Goal: Information Seeking & Learning: Learn about a topic

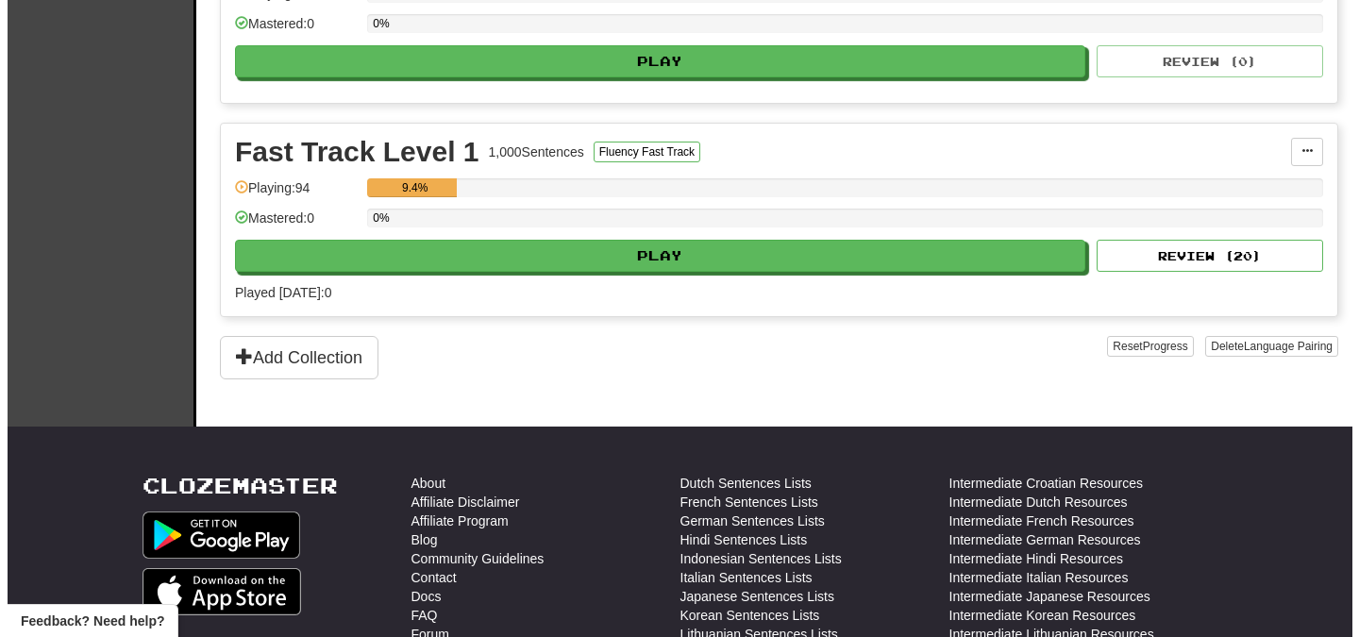
scroll to position [508, 0]
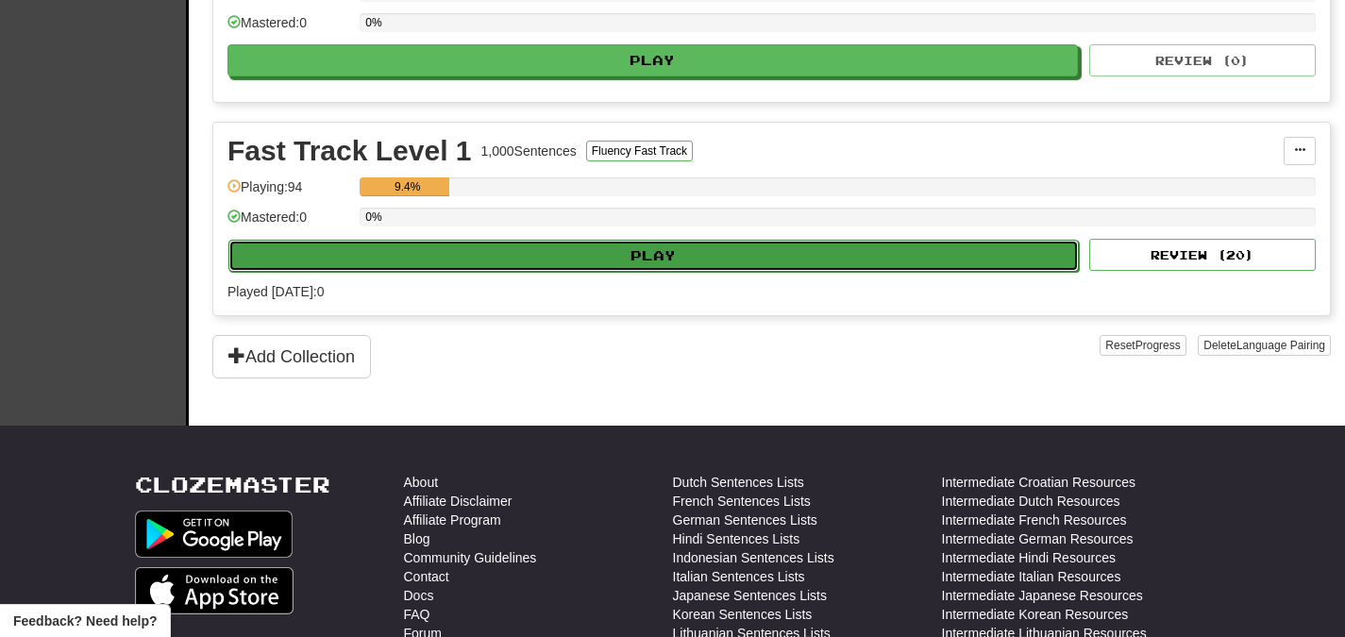
click at [661, 259] on button "Play" at bounding box center [653, 256] width 850 height 32
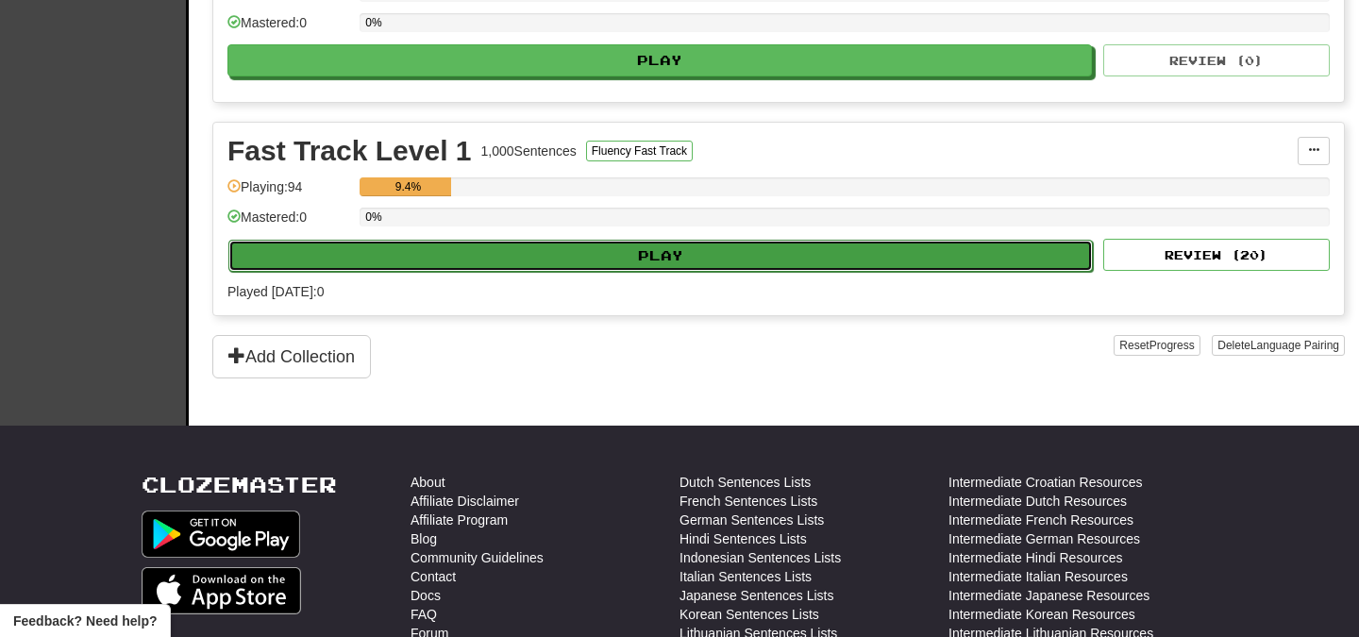
select select "**"
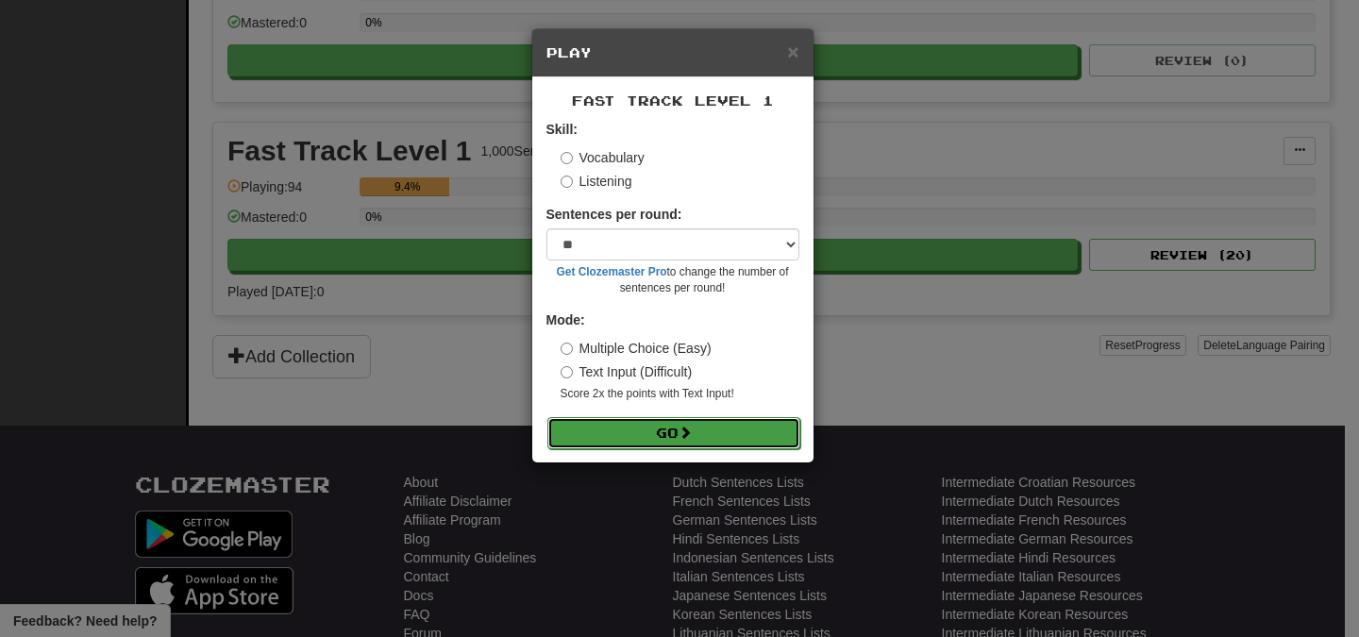
click at [643, 449] on button "Go" at bounding box center [673, 433] width 253 height 32
click at [683, 426] on span at bounding box center [685, 432] width 13 height 13
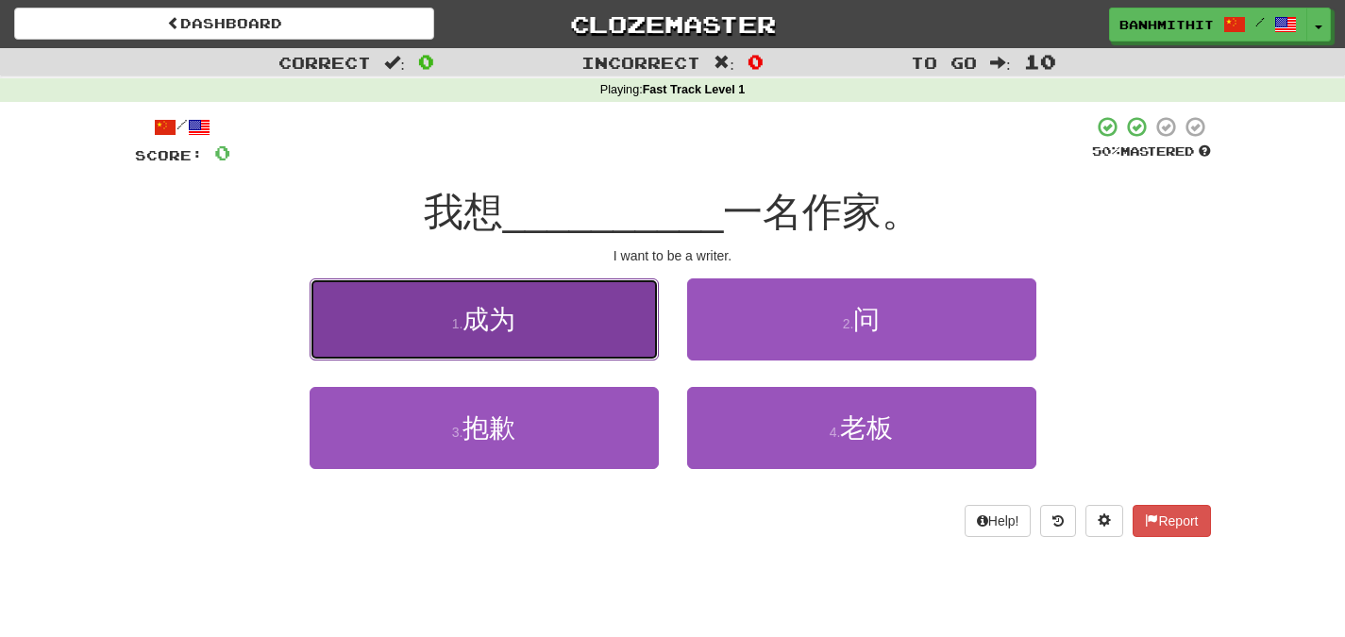
click at [515, 326] on span "成为" at bounding box center [488, 319] width 53 height 29
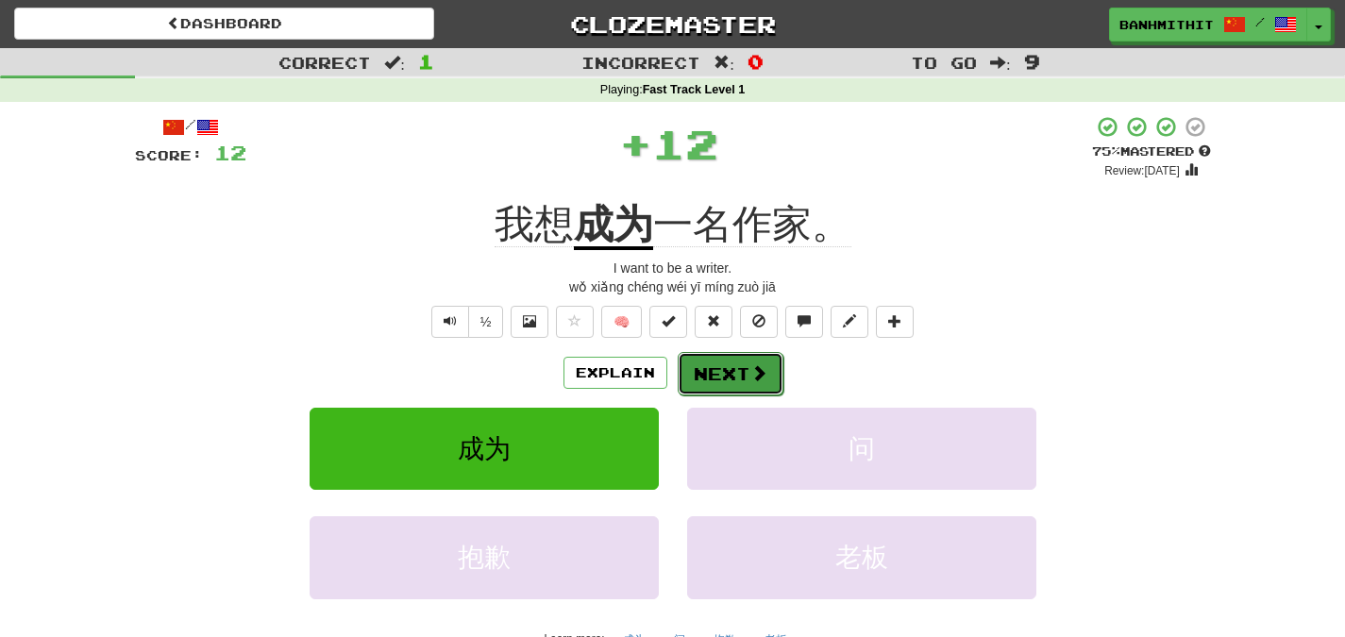
click at [751, 381] on span at bounding box center [758, 372] width 17 height 17
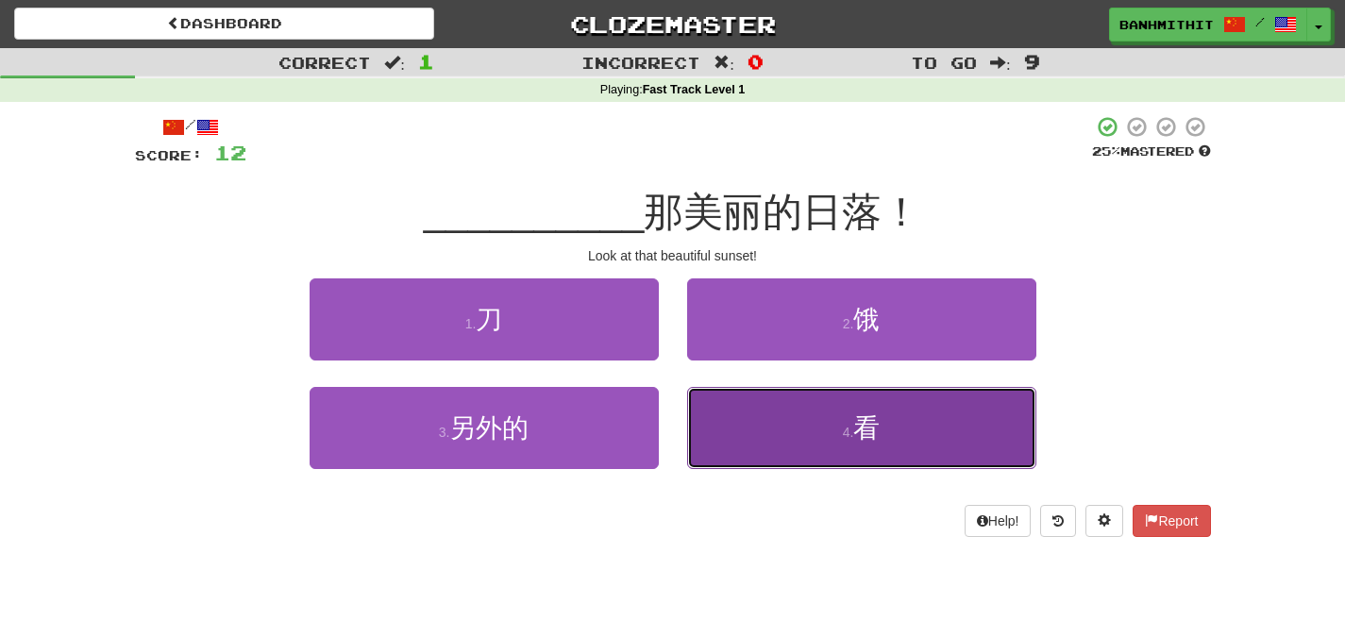
click at [862, 413] on span "看" at bounding box center [866, 427] width 26 height 29
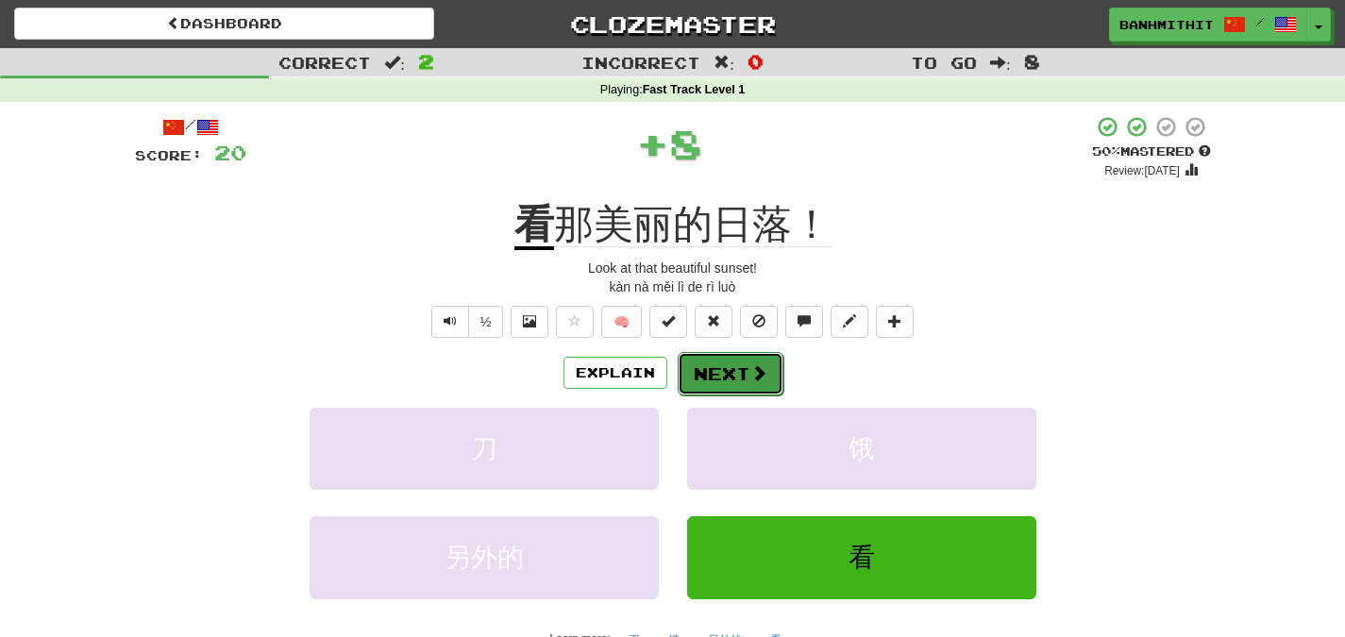
click at [738, 375] on button "Next" at bounding box center [731, 373] width 106 height 43
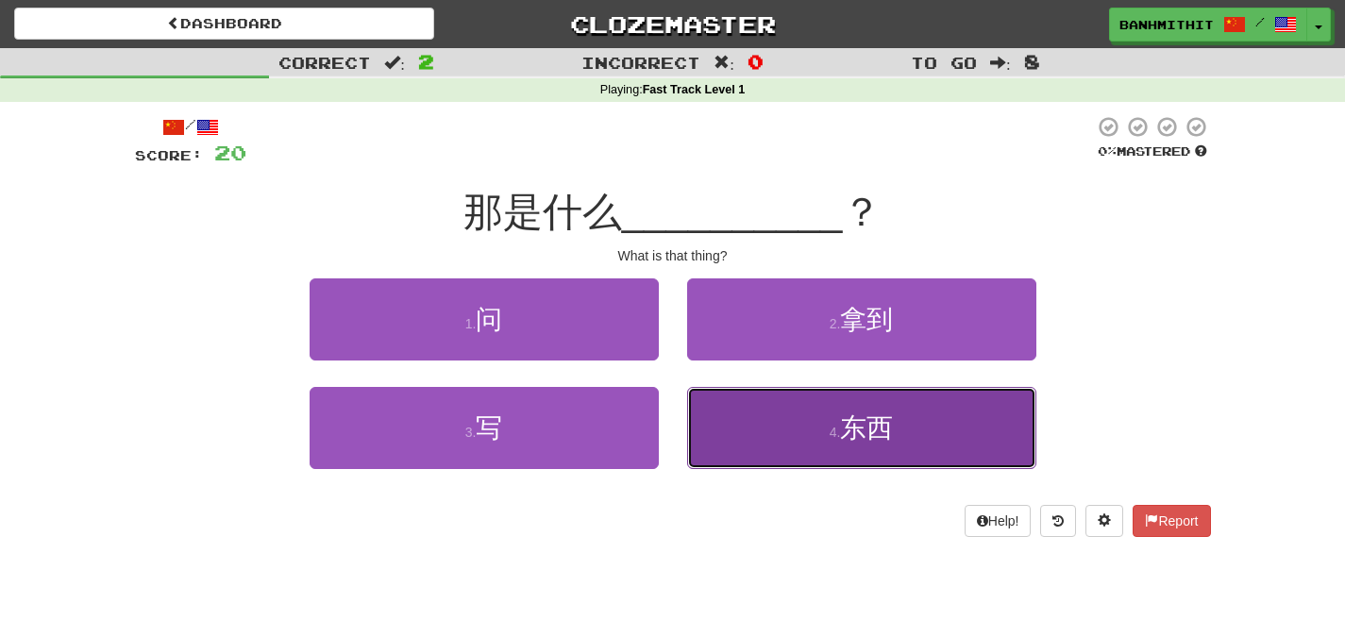
click at [801, 428] on button "4 . 东西" at bounding box center [861, 428] width 349 height 82
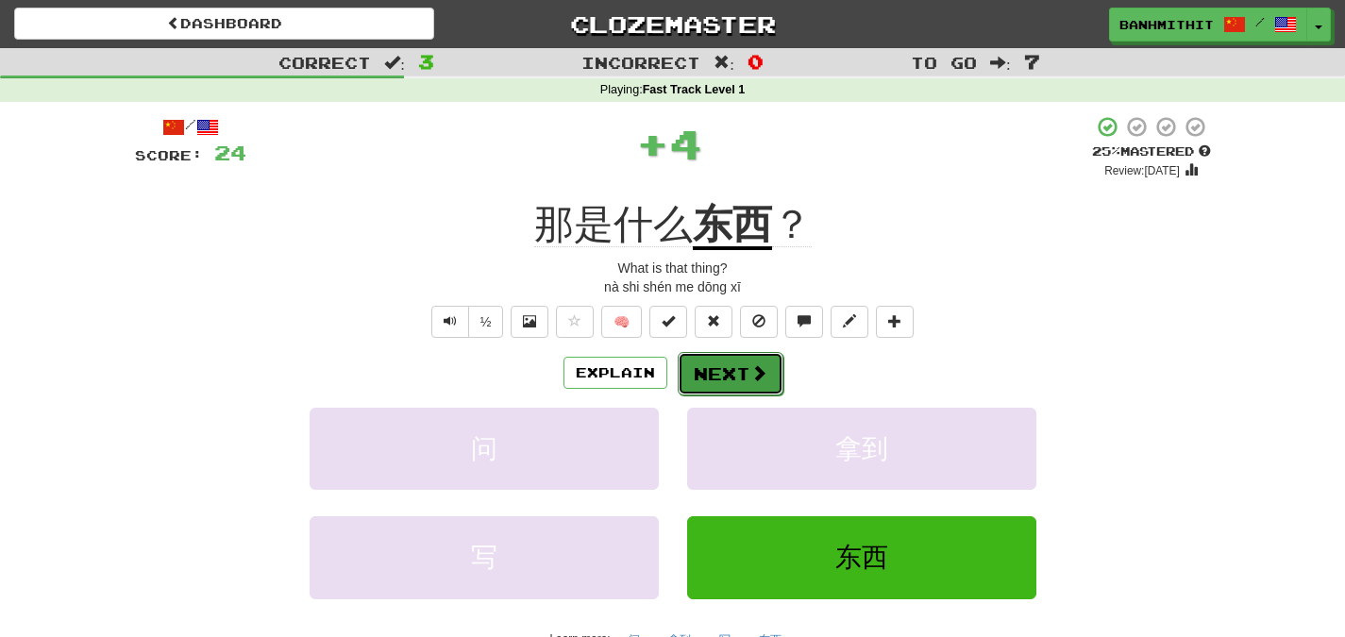
click at [683, 372] on button "Next" at bounding box center [731, 373] width 106 height 43
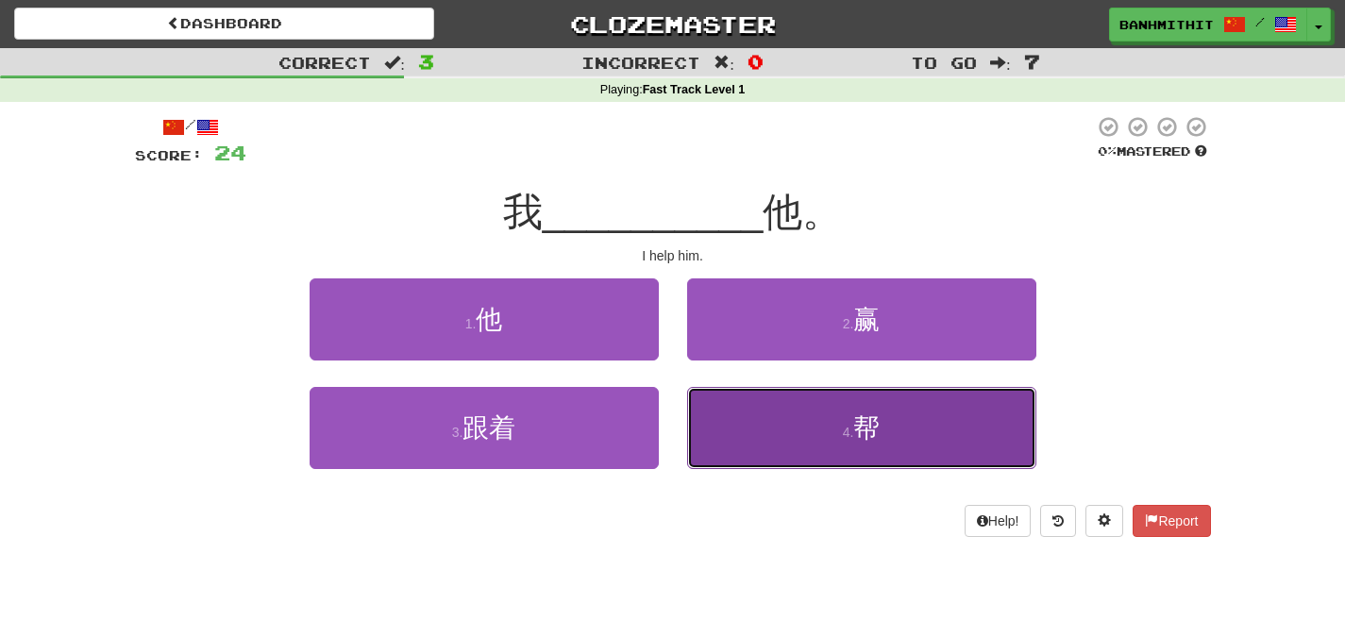
click at [758, 415] on button "4 . 帮" at bounding box center [861, 428] width 349 height 82
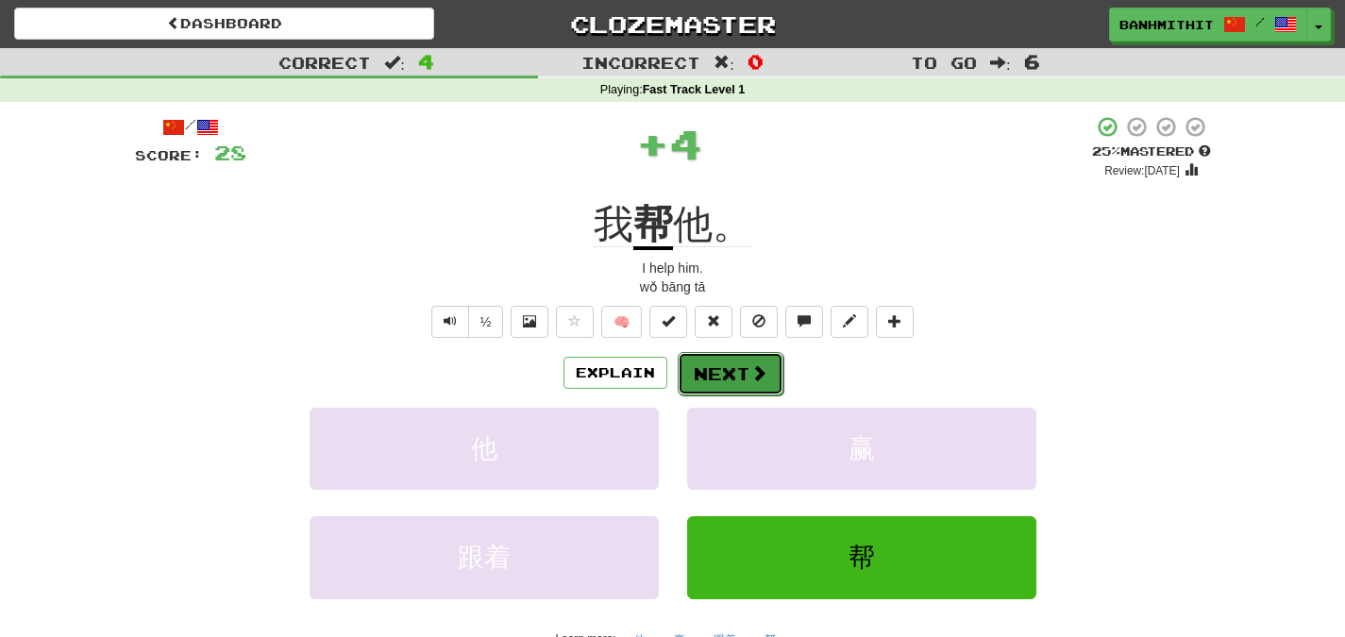
click at [712, 369] on button "Next" at bounding box center [731, 373] width 106 height 43
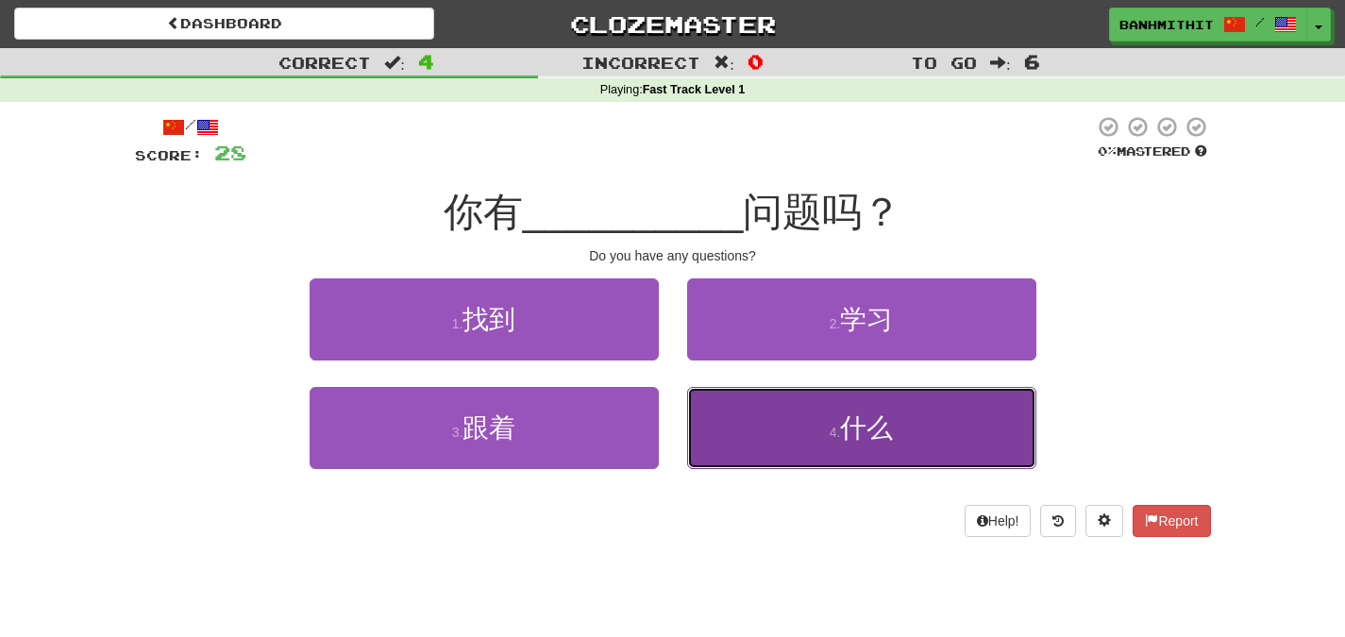
click at [796, 433] on button "4 . 什么" at bounding box center [861, 428] width 349 height 82
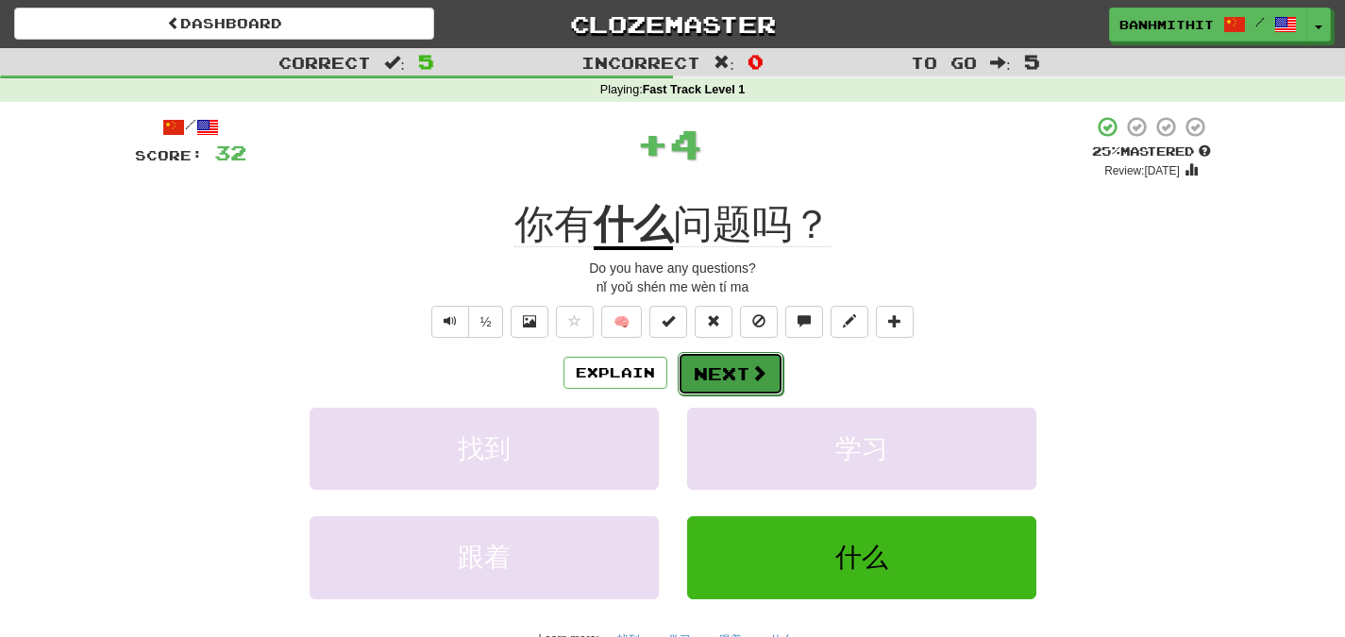
click at [731, 370] on button "Next" at bounding box center [731, 373] width 106 height 43
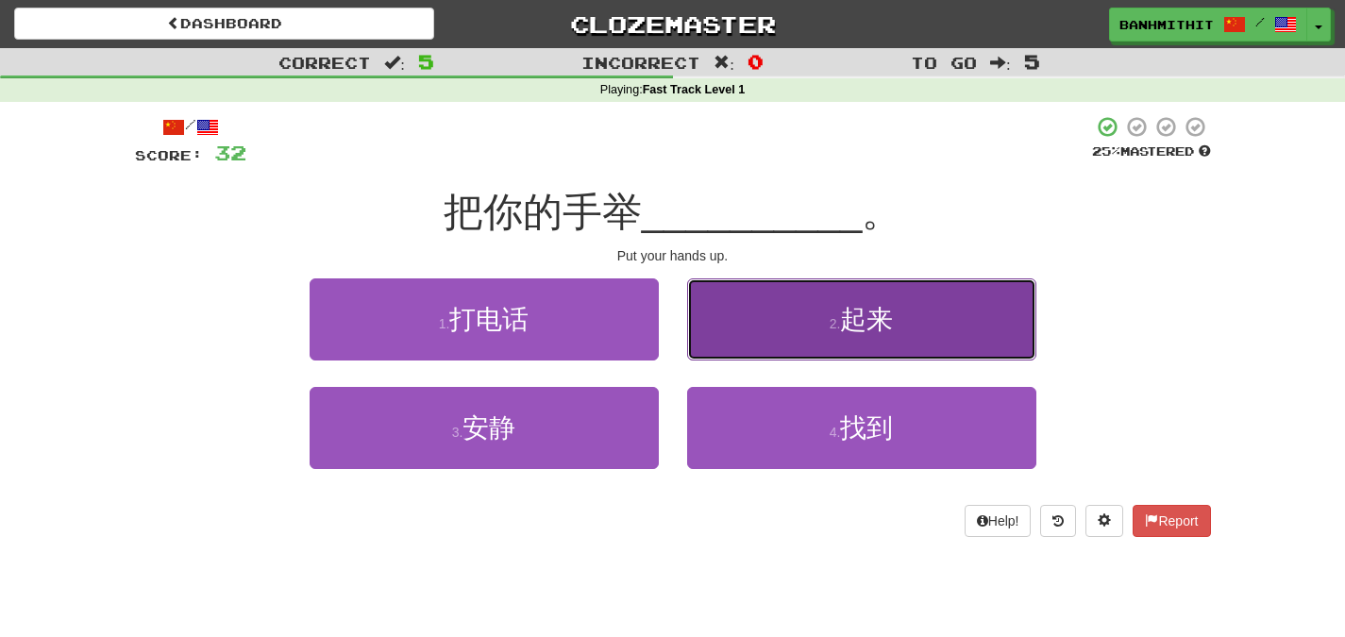
click at [864, 334] on button "2 . 起来" at bounding box center [861, 319] width 349 height 82
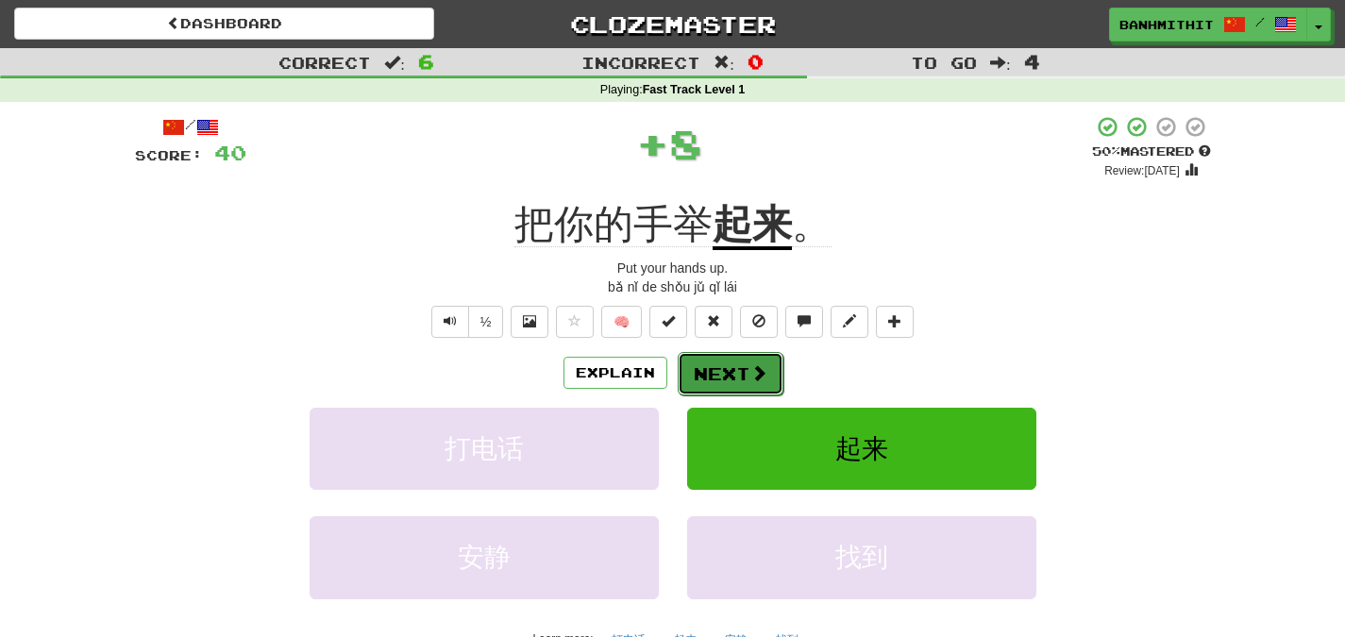
click at [738, 368] on button "Next" at bounding box center [731, 373] width 106 height 43
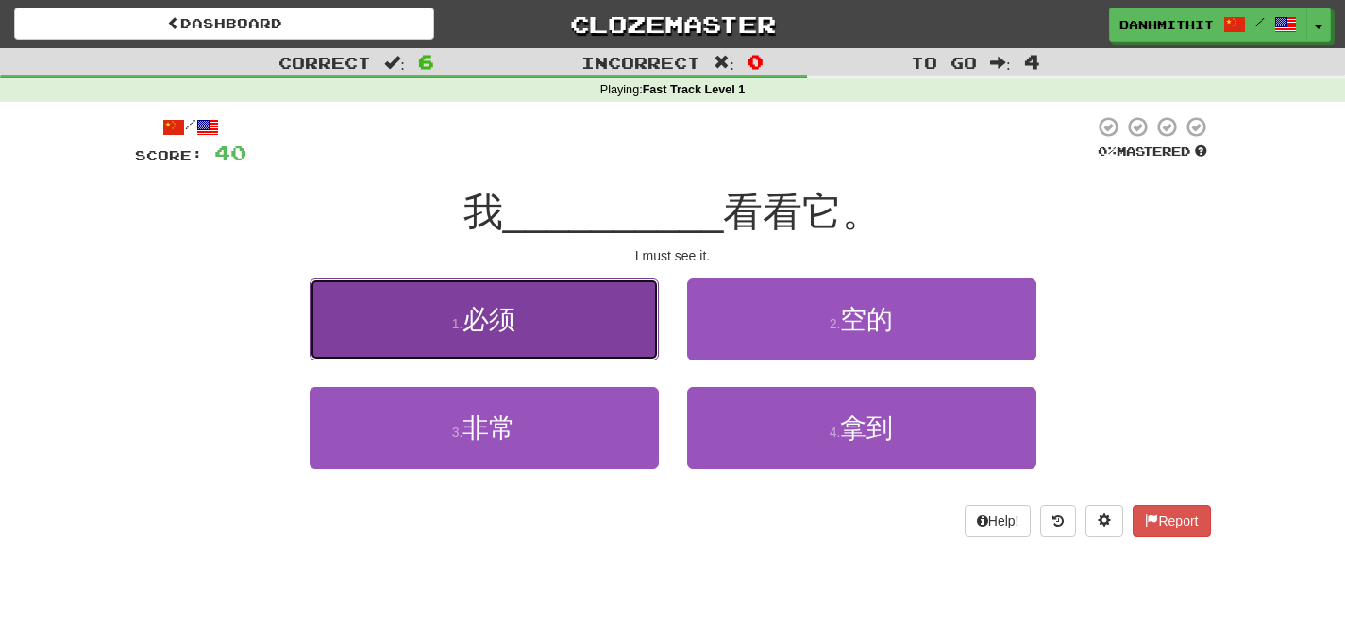
click at [559, 338] on button "1 . 必须" at bounding box center [484, 319] width 349 height 82
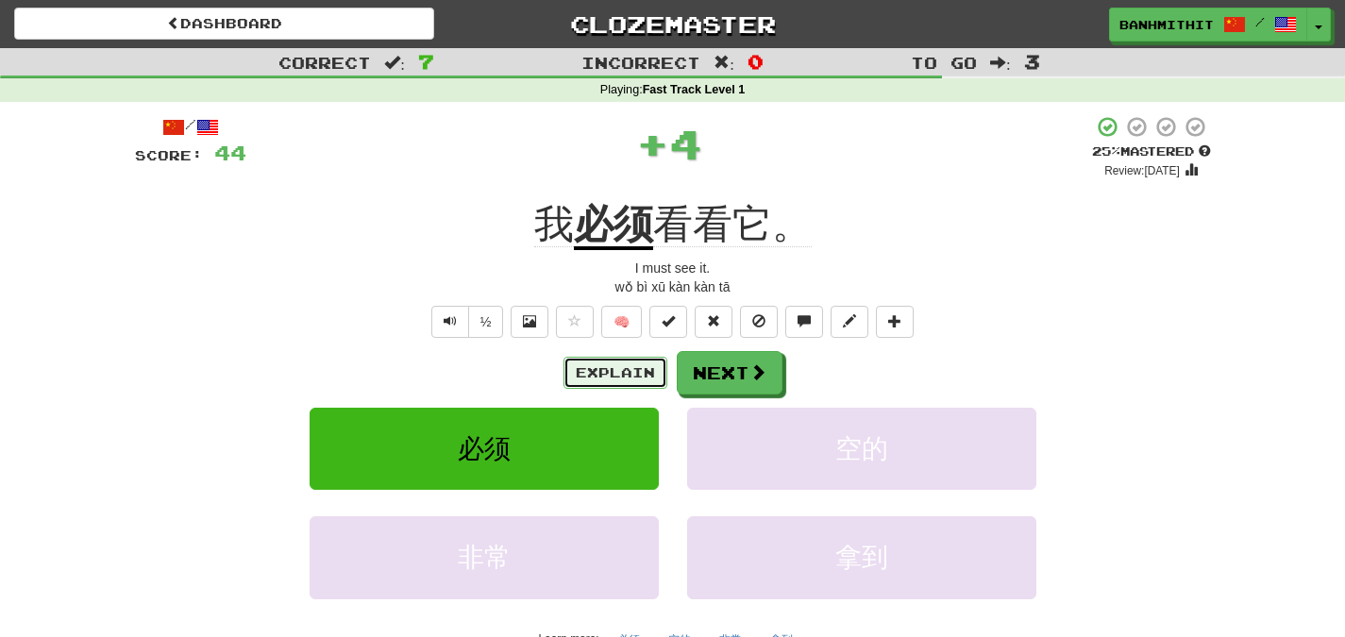
click at [628, 372] on button "Explain" at bounding box center [615, 373] width 104 height 32
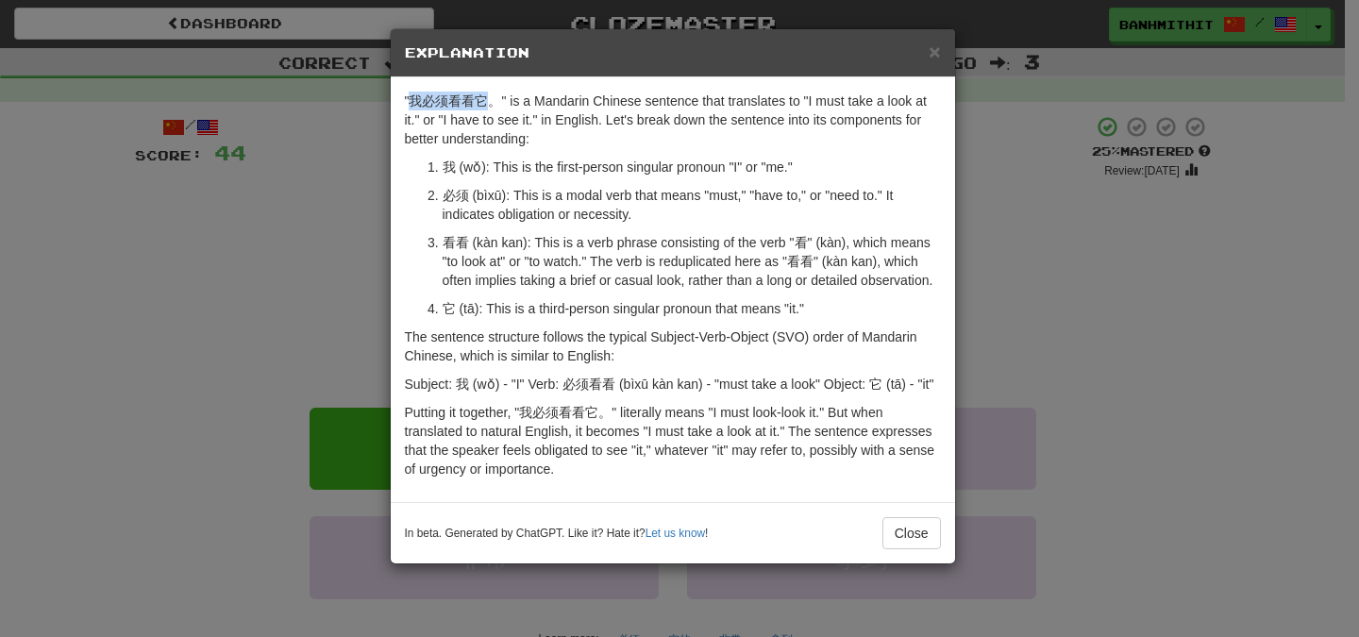
drag, startPoint x: 486, startPoint y: 101, endPoint x: 409, endPoint y: 98, distance: 77.4
click at [409, 98] on p ""我必须看看它。" is a Mandarin Chinese sentence that translates to "I must take a look…" at bounding box center [673, 120] width 536 height 57
copy p "我必须看看它"
click at [914, 526] on button "Close" at bounding box center [911, 533] width 59 height 32
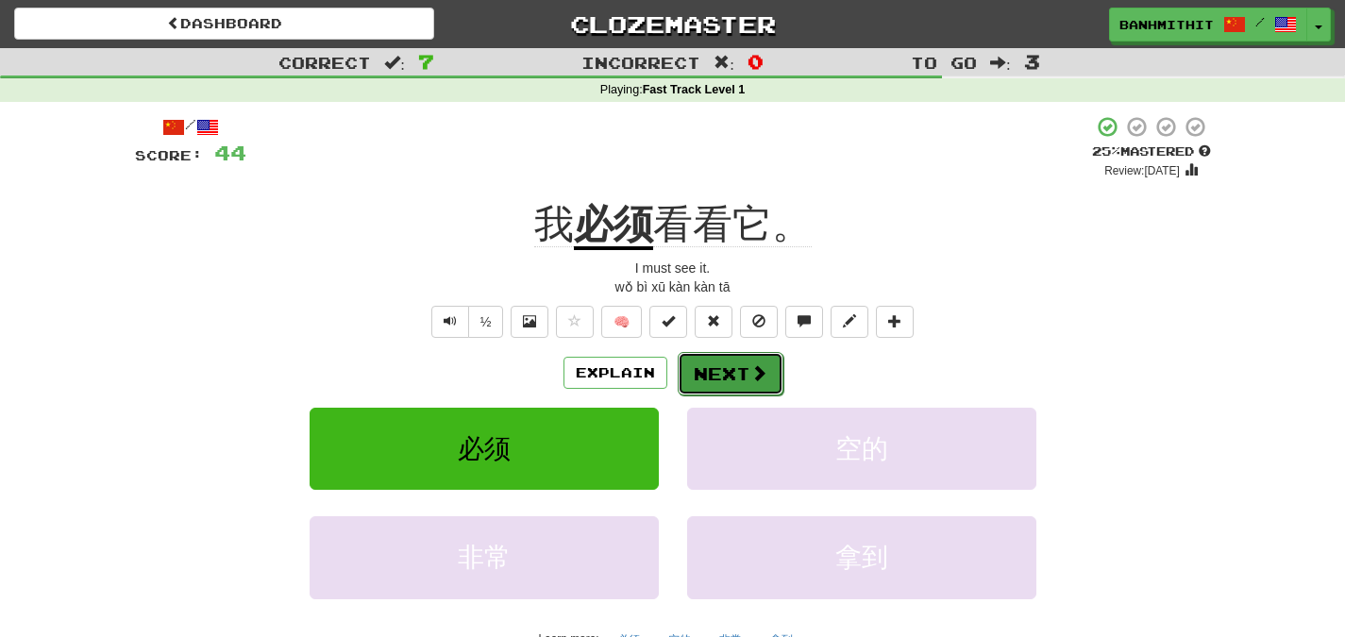
click at [743, 385] on button "Next" at bounding box center [731, 373] width 106 height 43
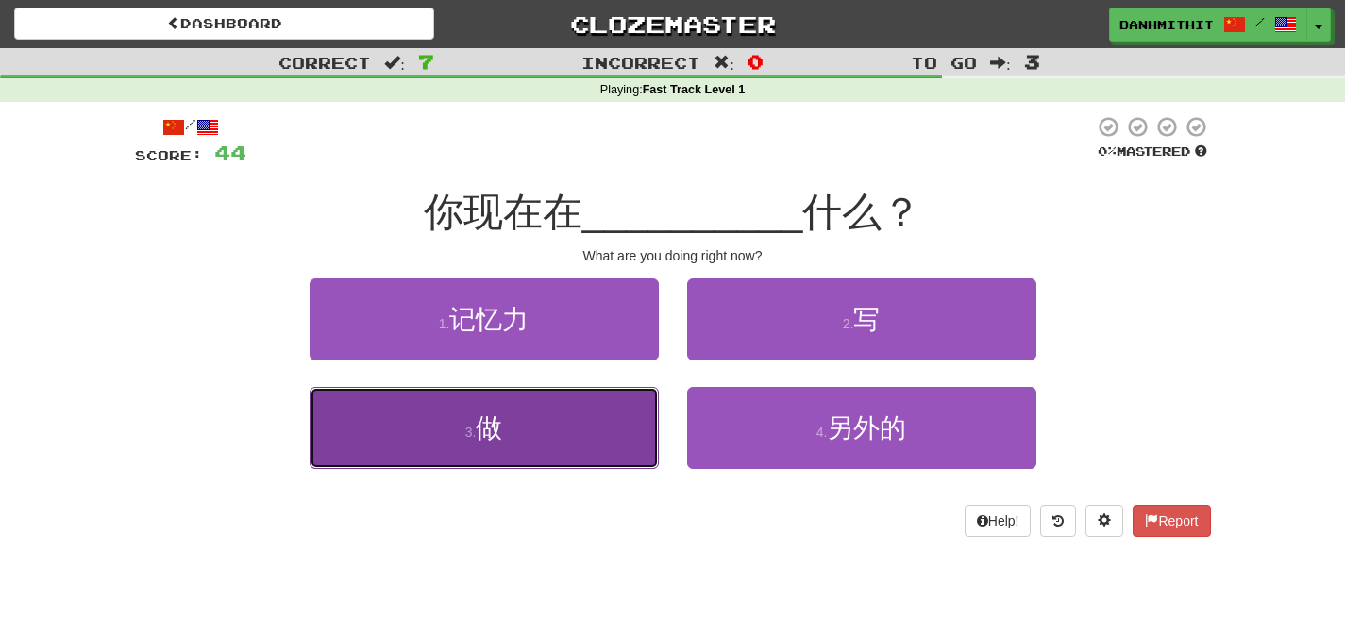
click at [523, 439] on button "3 . 做" at bounding box center [484, 428] width 349 height 82
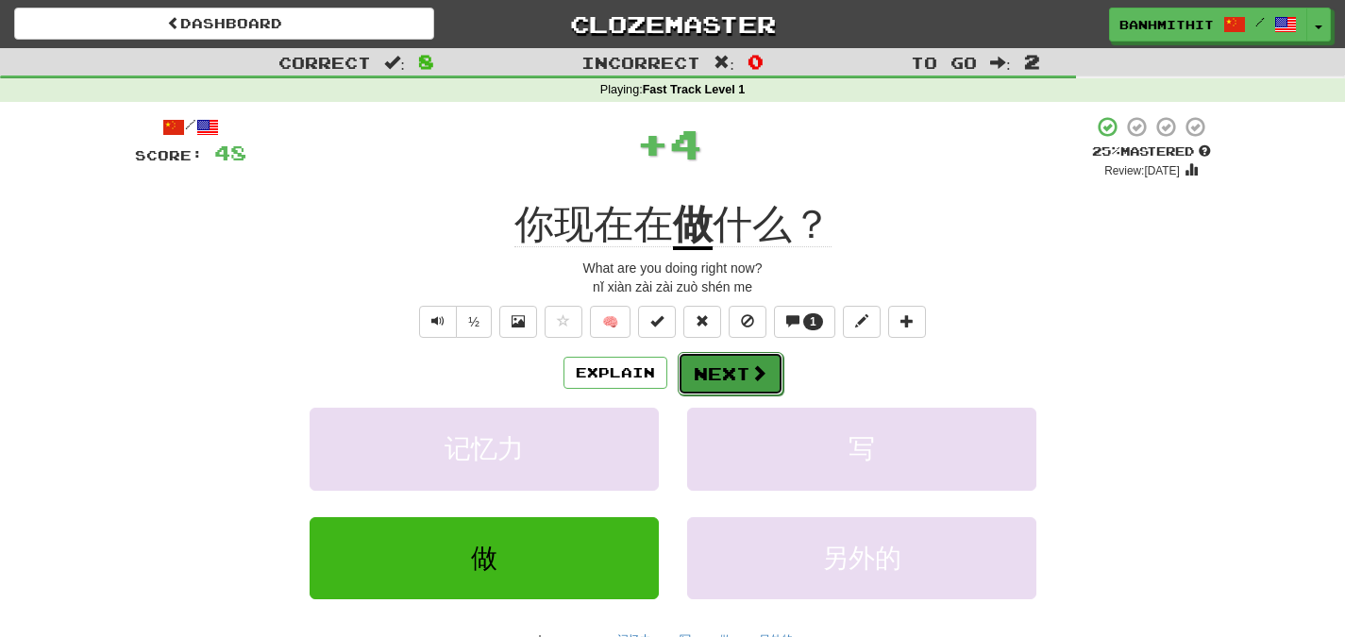
click at [722, 384] on button "Next" at bounding box center [731, 373] width 106 height 43
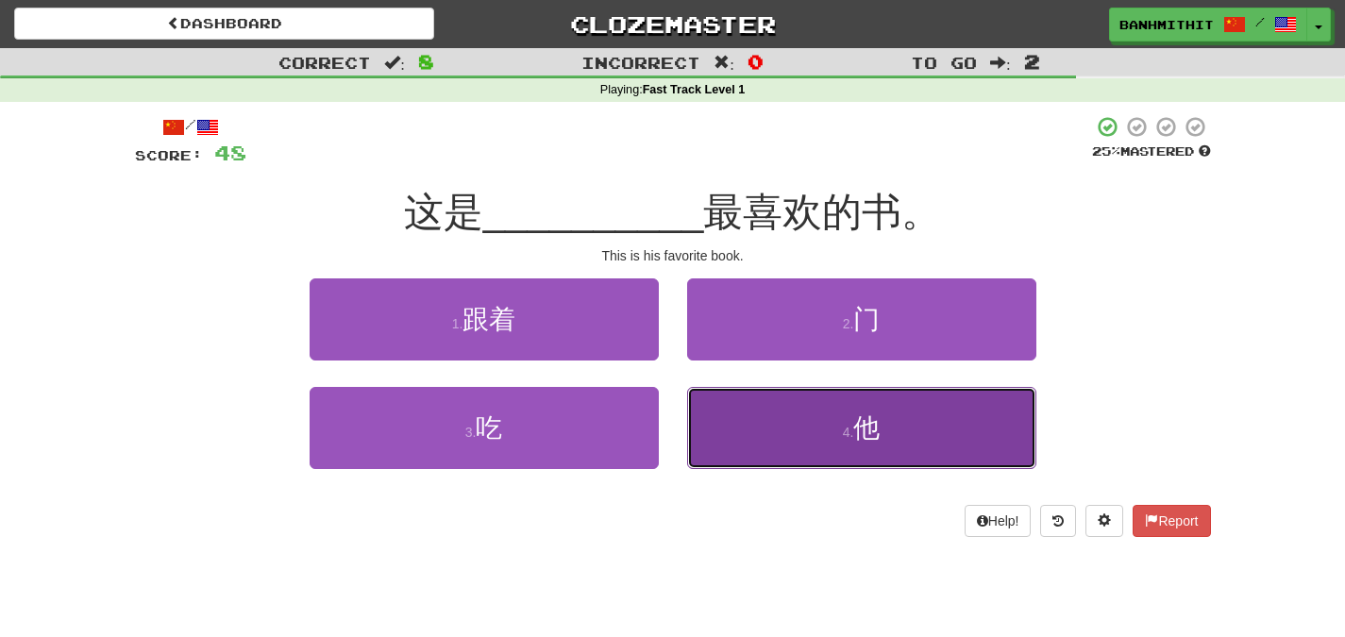
click at [910, 457] on button "4 . 他" at bounding box center [861, 428] width 349 height 82
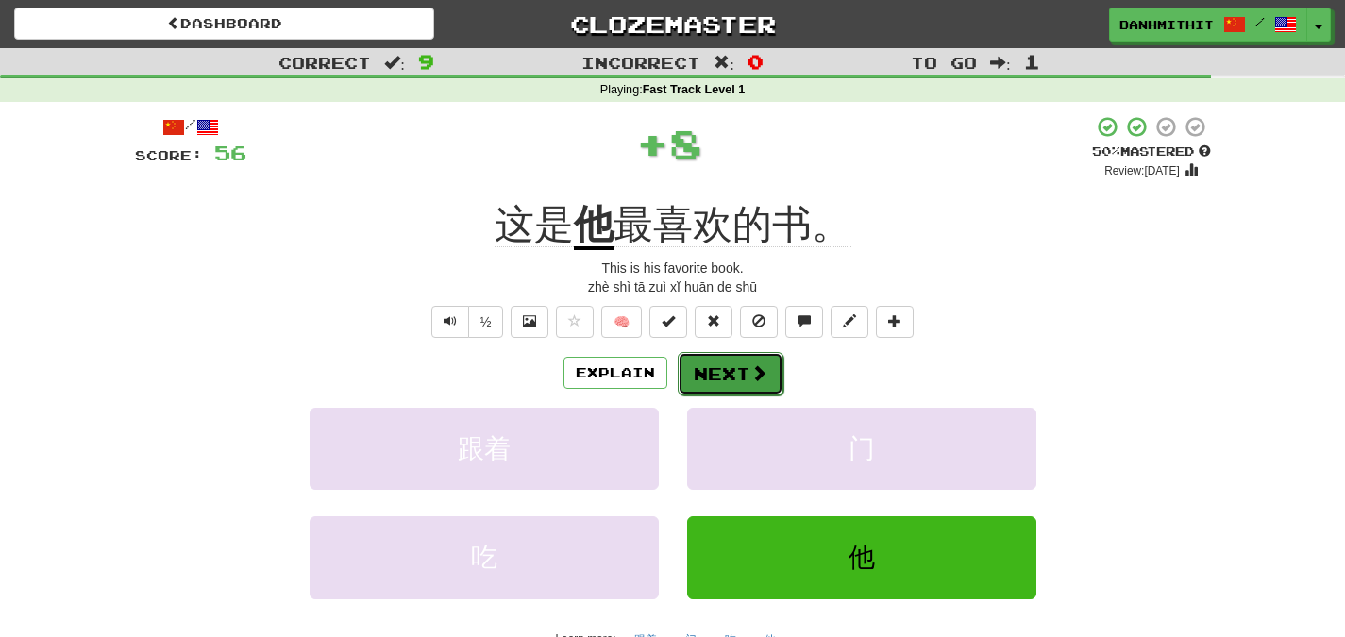
click at [733, 381] on button "Next" at bounding box center [731, 373] width 106 height 43
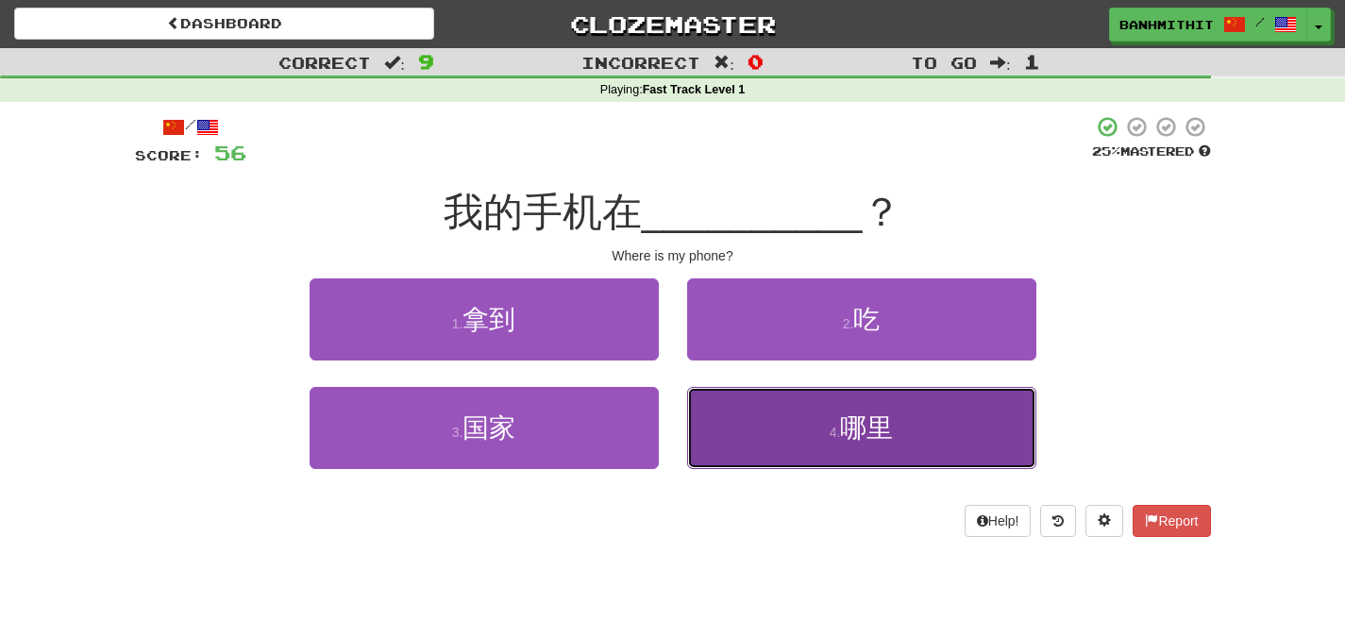
click at [918, 451] on button "4 . 哪里" at bounding box center [861, 428] width 349 height 82
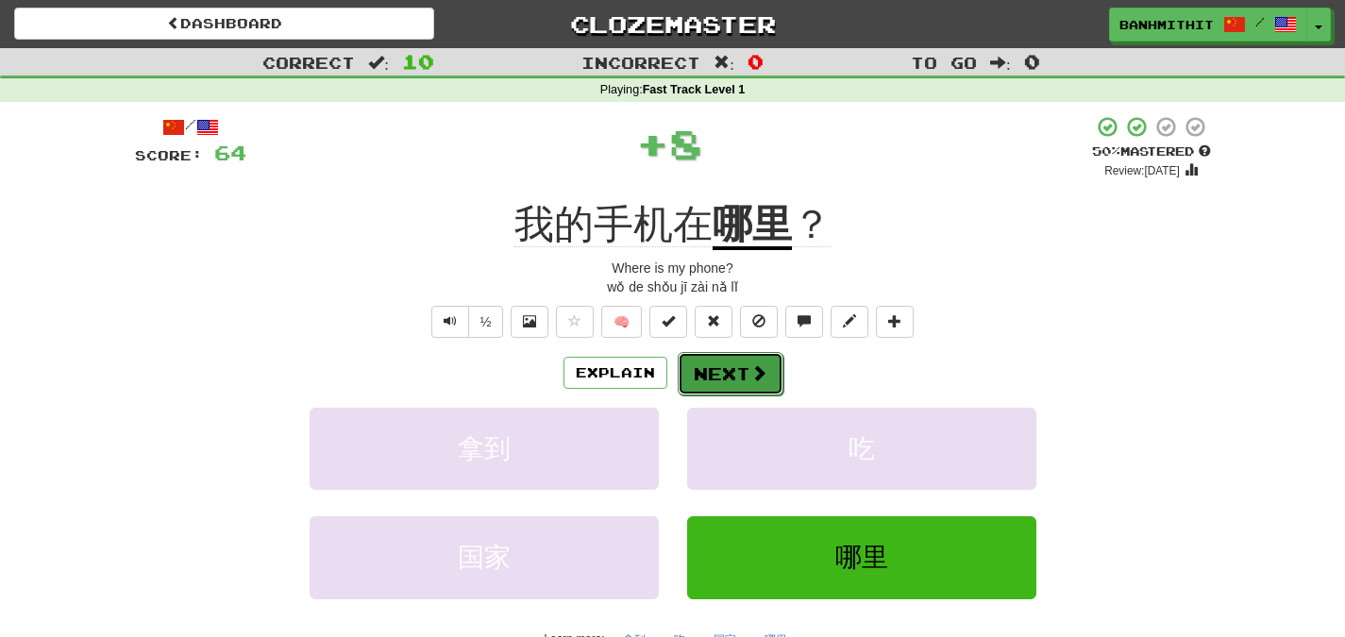
click at [731, 385] on button "Next" at bounding box center [731, 373] width 106 height 43
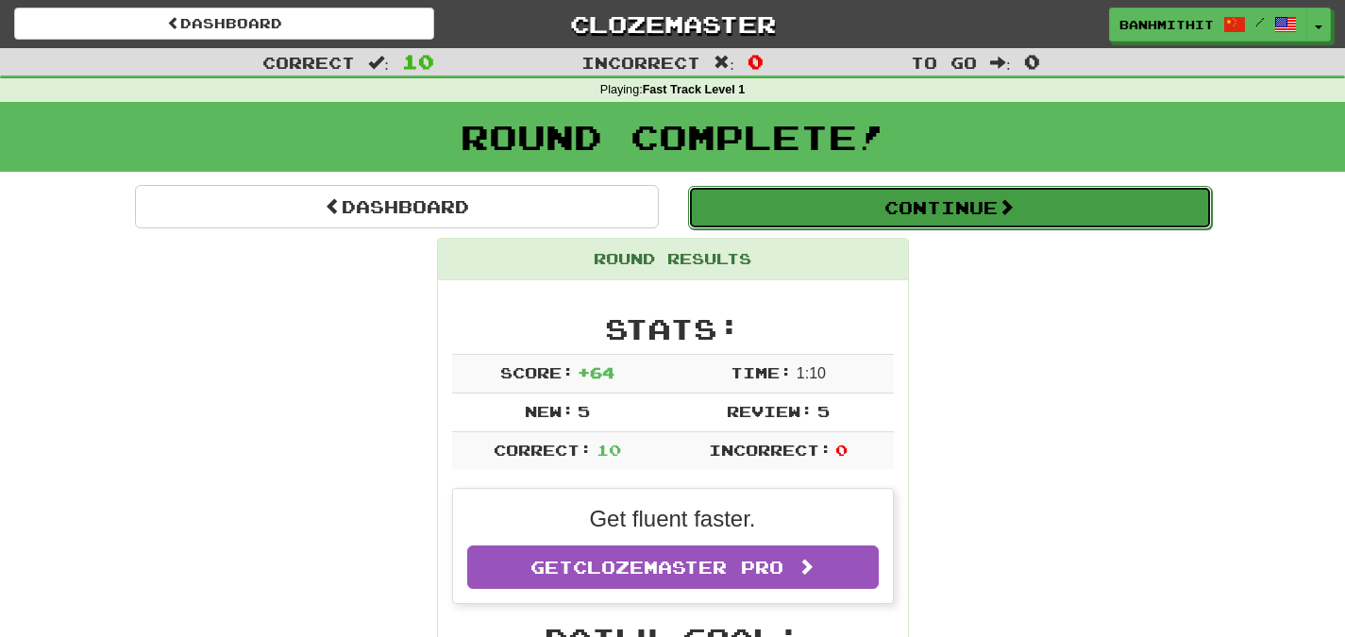
click at [904, 217] on button "Continue" at bounding box center [950, 207] width 524 height 43
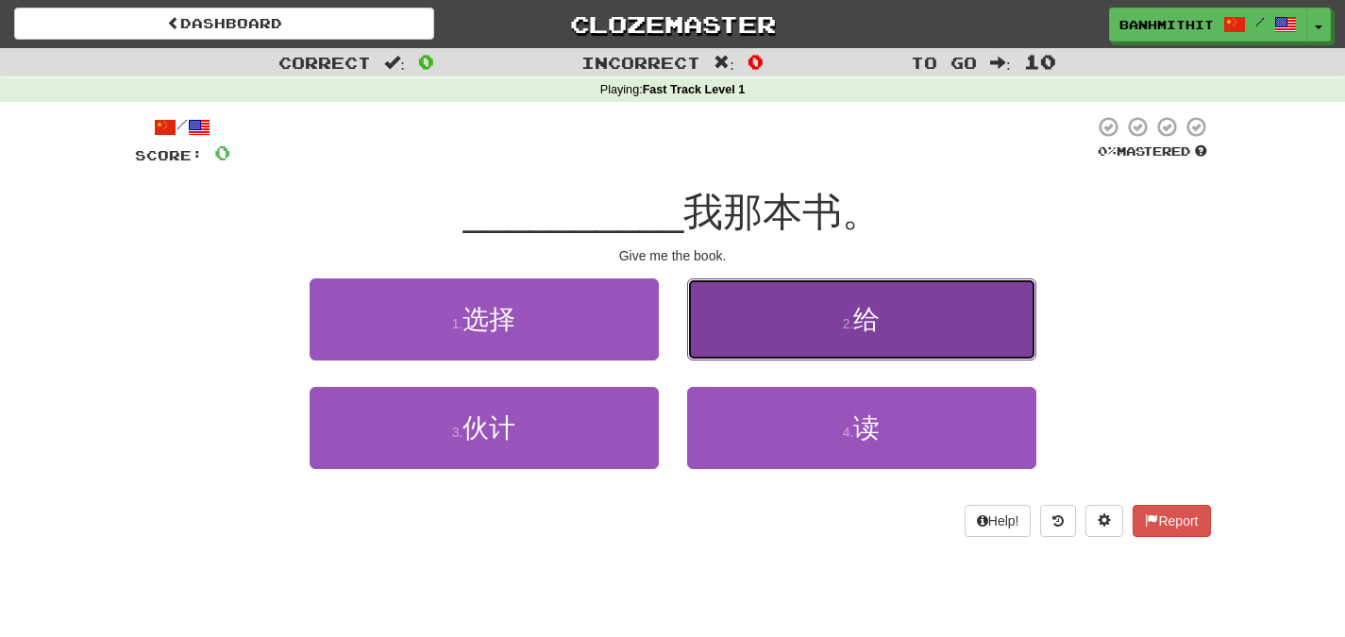
click at [936, 333] on button "2 . 给" at bounding box center [861, 319] width 349 height 82
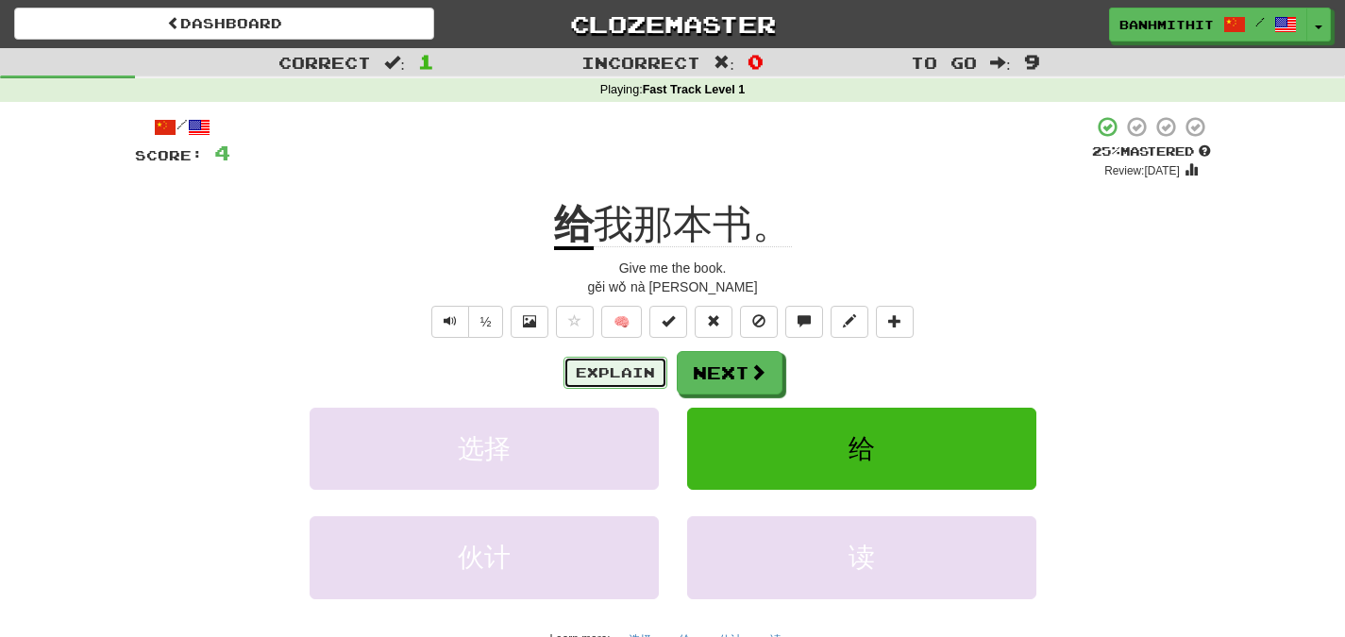
click at [630, 373] on button "Explain" at bounding box center [615, 373] width 104 height 32
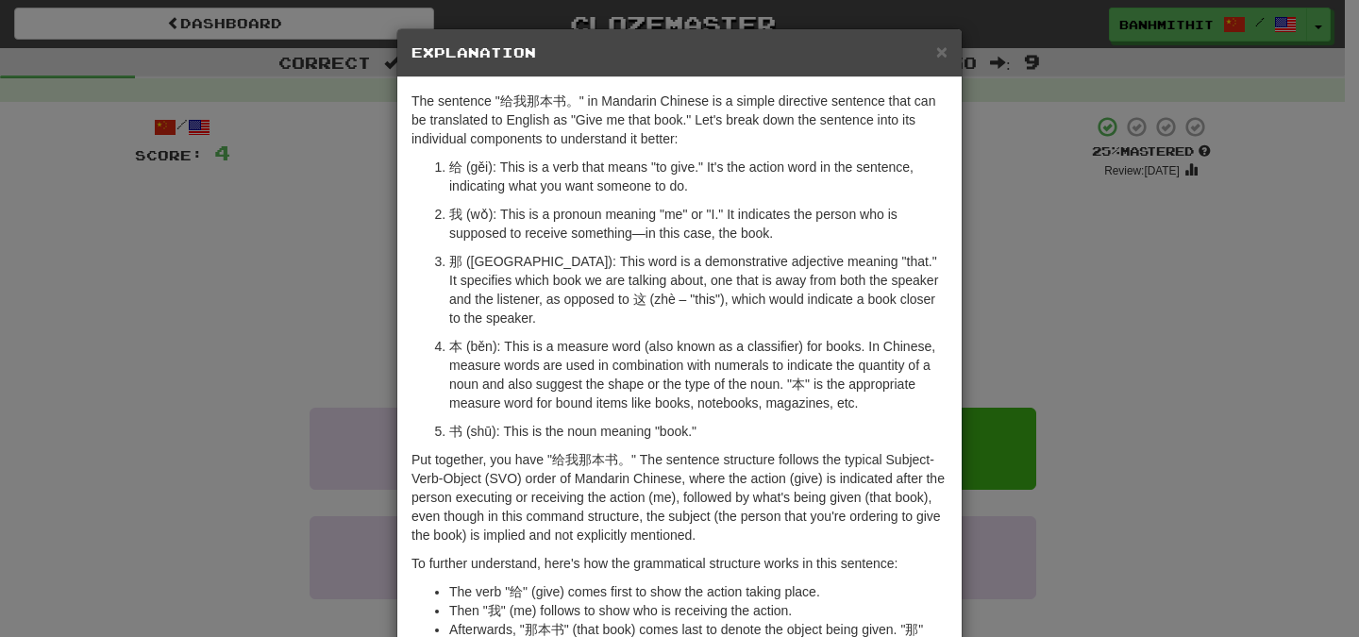
click at [499, 101] on p "The sentence "给我那本书。" in Mandarin Chinese is a simple directive sentence that c…" at bounding box center [680, 120] width 536 height 57
drag, startPoint x: 560, startPoint y: 103, endPoint x: 495, endPoint y: 98, distance: 65.3
click at [495, 98] on p "The sentence "给我那本书。" in Mandarin Chinese is a simple directive sentence that c…" at bounding box center [680, 120] width 536 height 57
copy p "给我那本书"
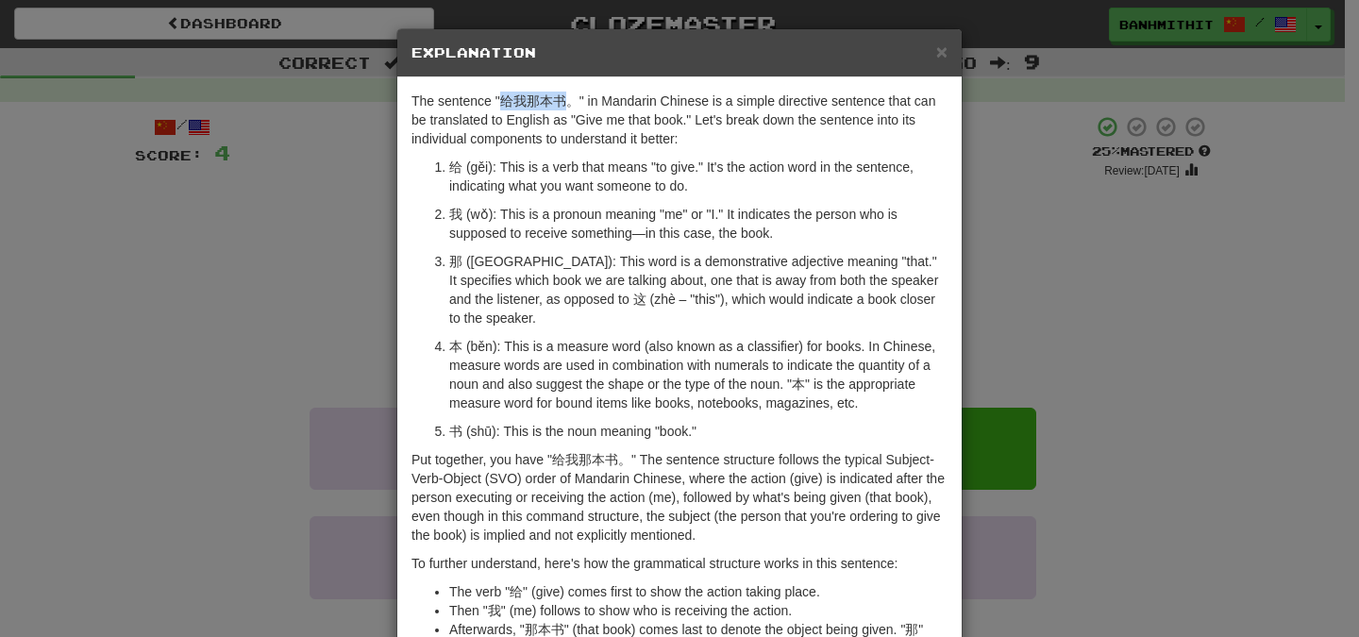
click at [312, 243] on div "× Explanation The sentence "给我那本书。" in Mandarin Chinese is a simple directive s…" at bounding box center [679, 318] width 1359 height 637
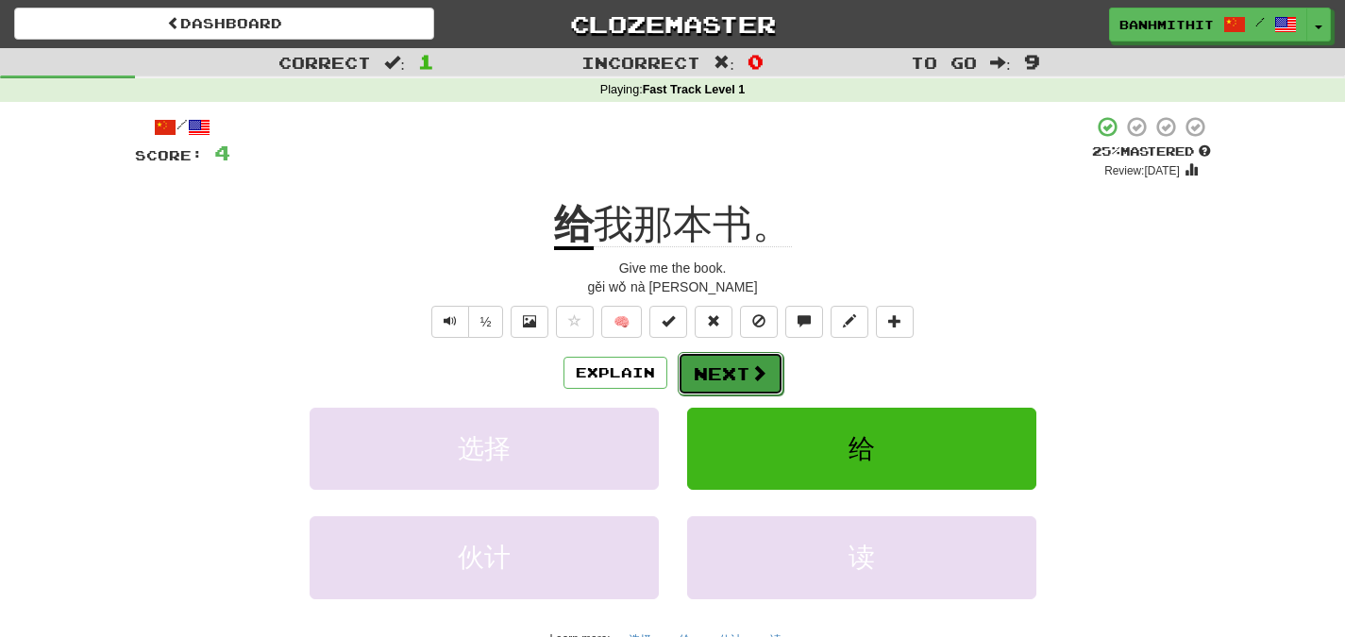
click at [751, 374] on span at bounding box center [758, 372] width 17 height 17
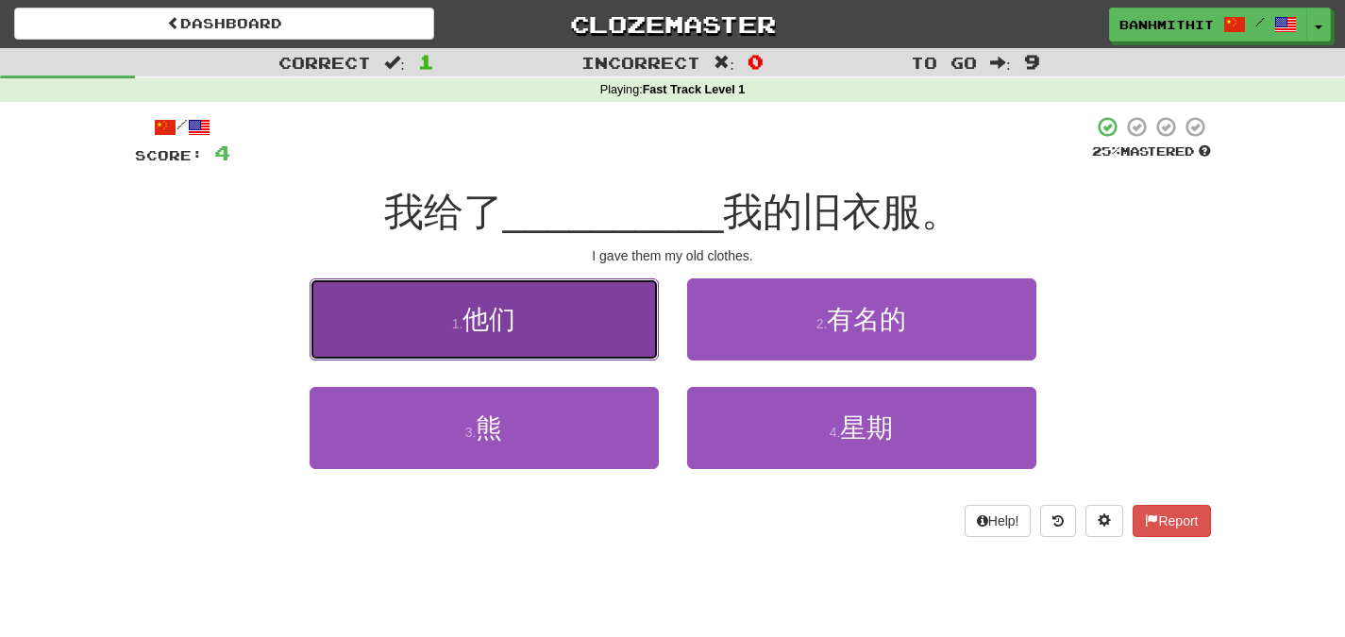
click at [596, 320] on button "1 . 他们" at bounding box center [484, 319] width 349 height 82
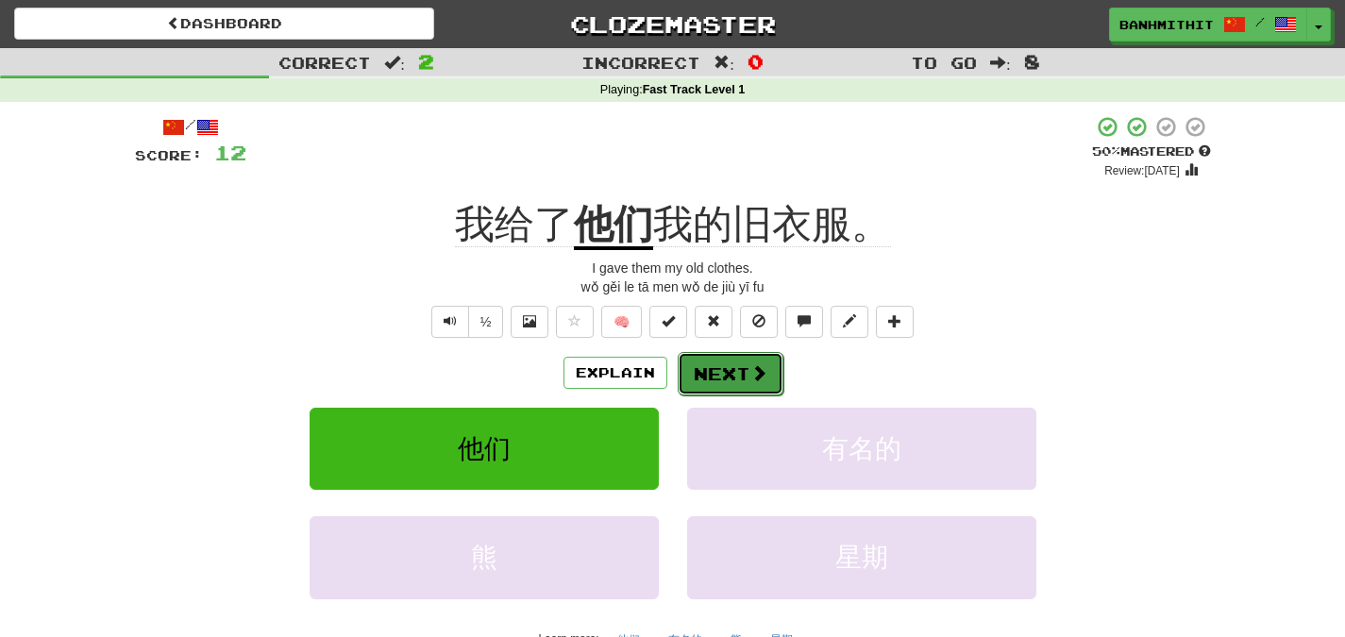
click at [735, 379] on button "Next" at bounding box center [731, 373] width 106 height 43
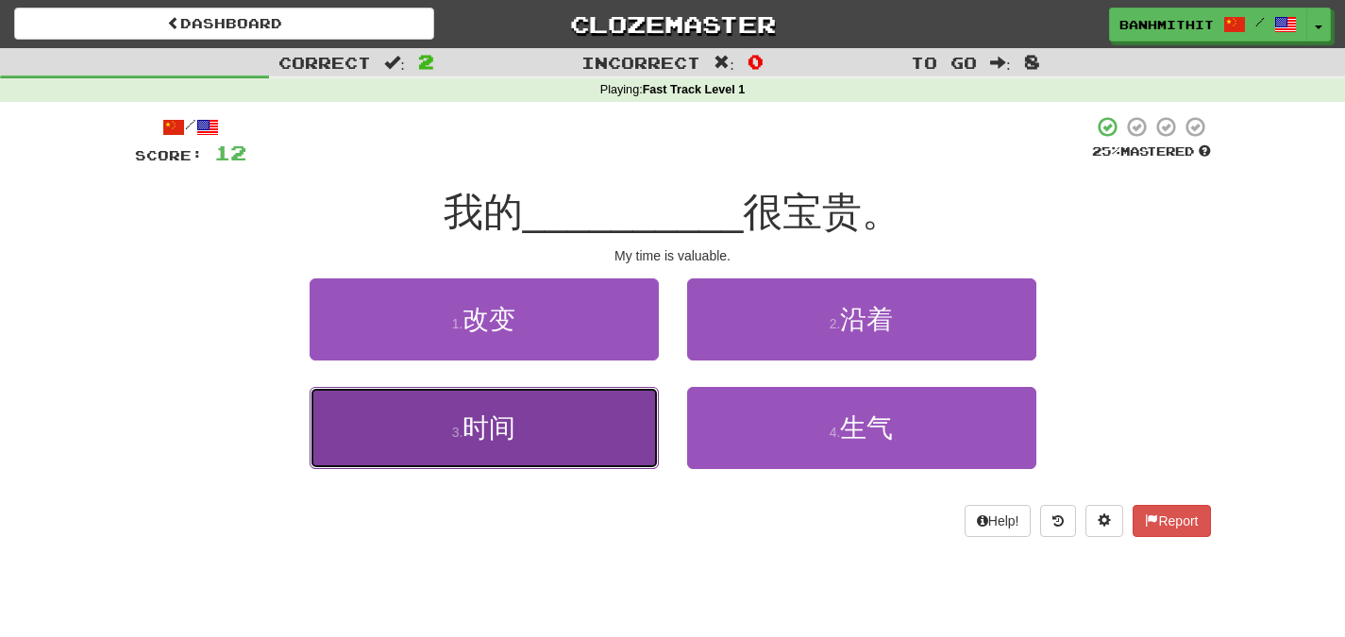
click at [607, 454] on button "3 . 时间" at bounding box center [484, 428] width 349 height 82
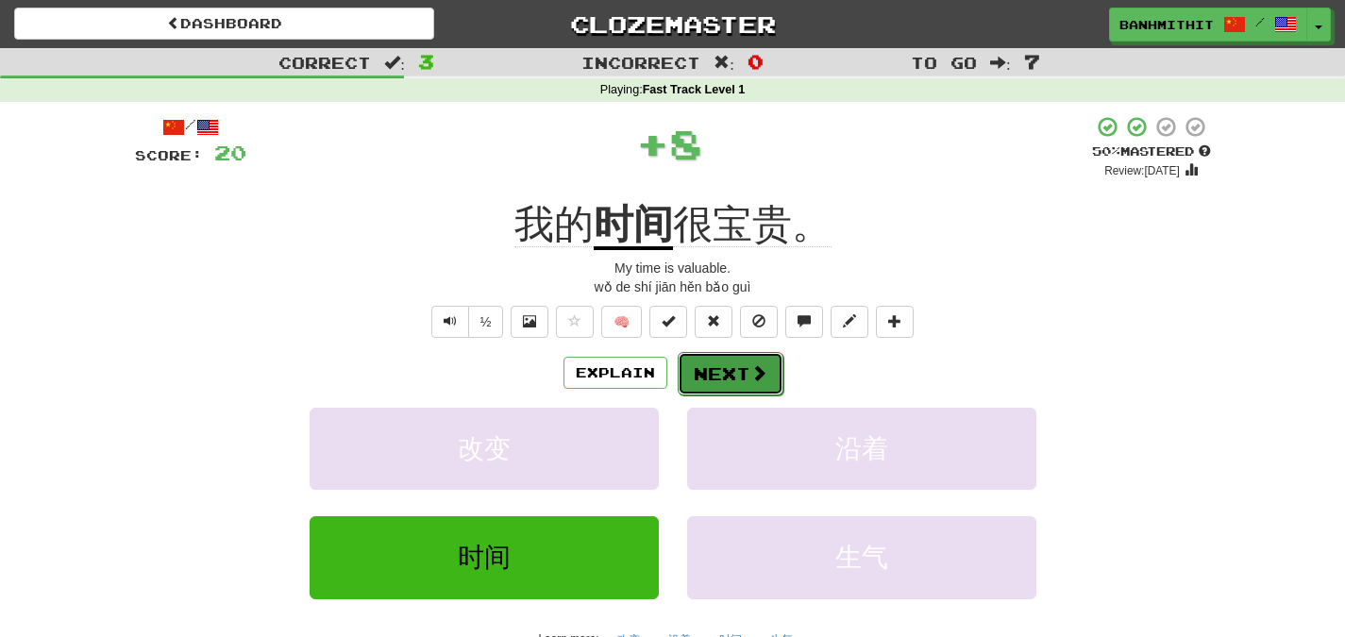
click at [753, 386] on button "Next" at bounding box center [731, 373] width 106 height 43
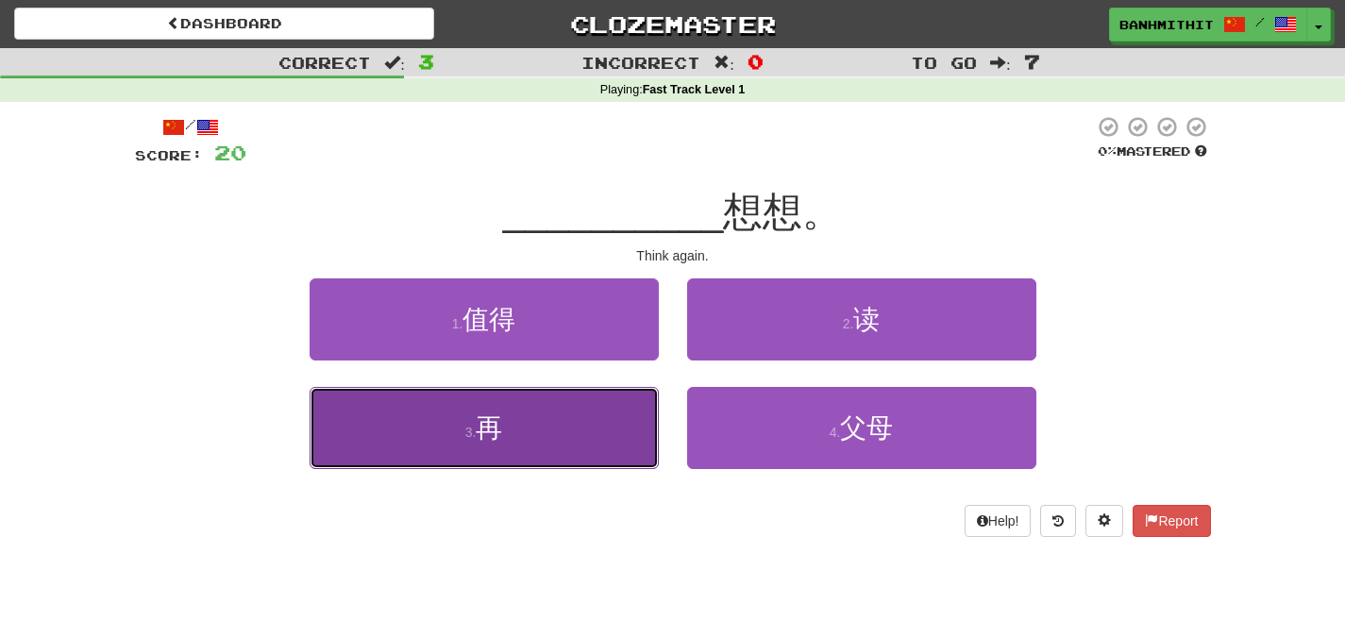
click at [634, 423] on button "3 . 再" at bounding box center [484, 428] width 349 height 82
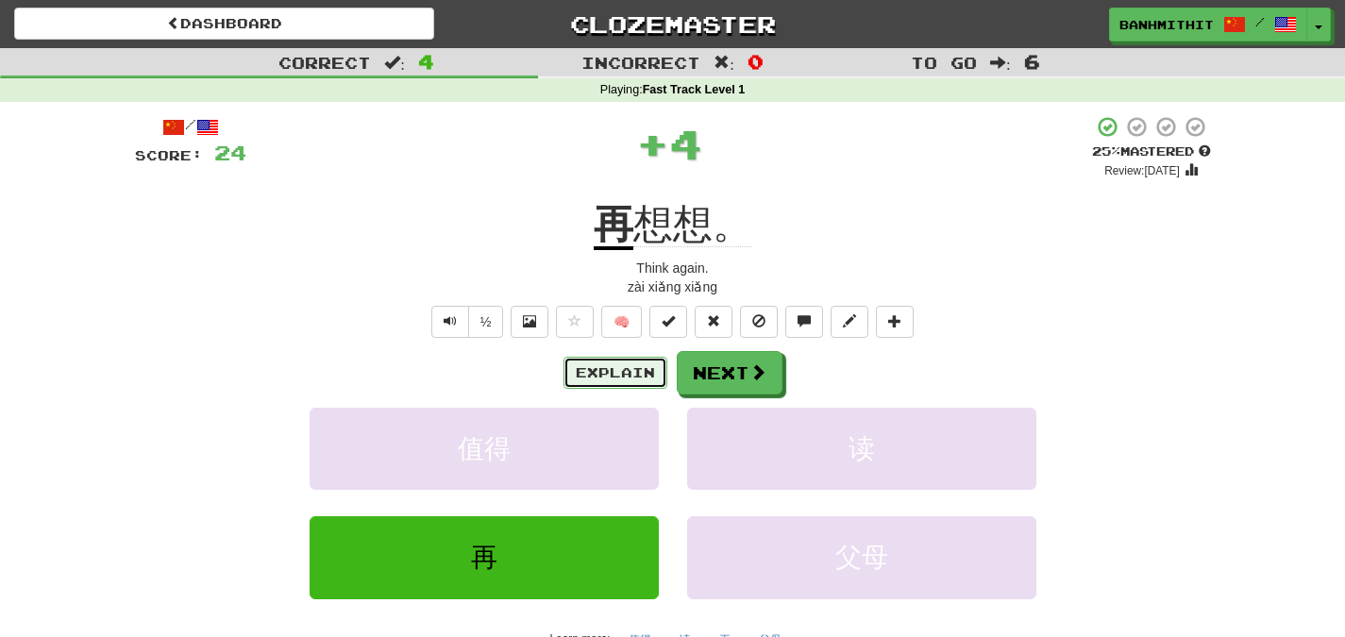
click at [625, 367] on button "Explain" at bounding box center [615, 373] width 104 height 32
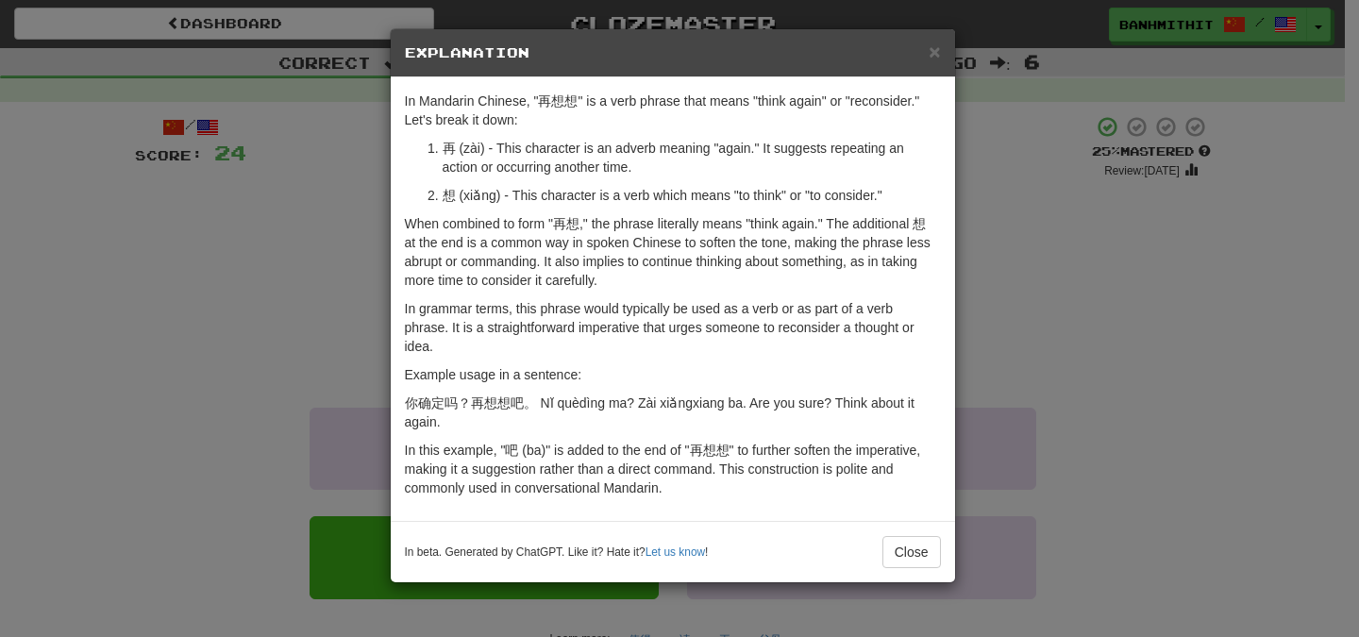
click at [988, 475] on div "× Explanation In Mandarin Chinese, "再想想" is a verb phrase that means "think aga…" at bounding box center [679, 318] width 1359 height 637
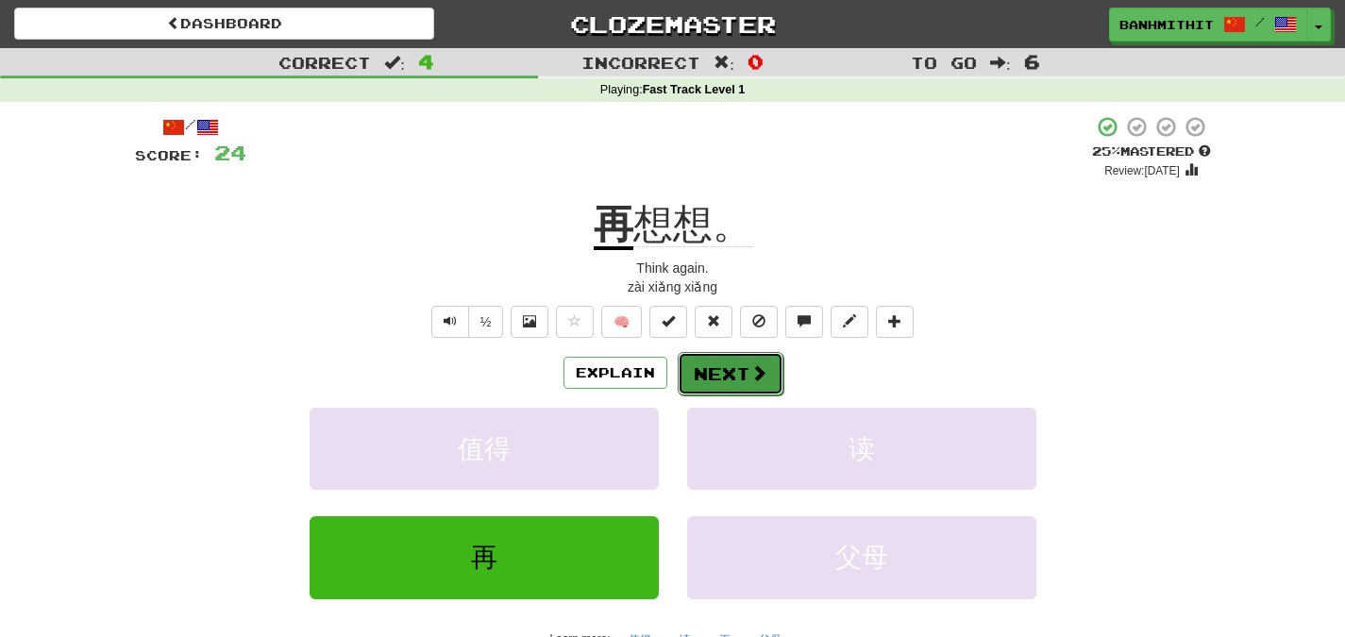
click at [716, 393] on button "Next" at bounding box center [731, 373] width 106 height 43
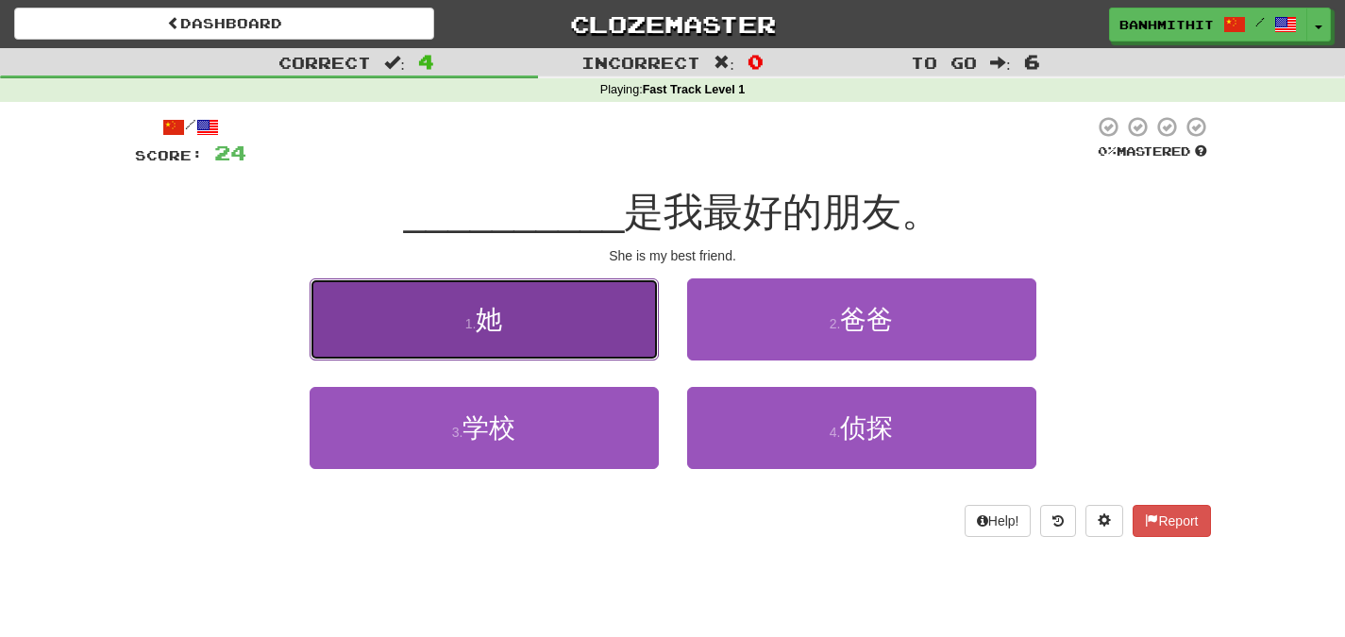
click at [561, 340] on button "1 . 她" at bounding box center [484, 319] width 349 height 82
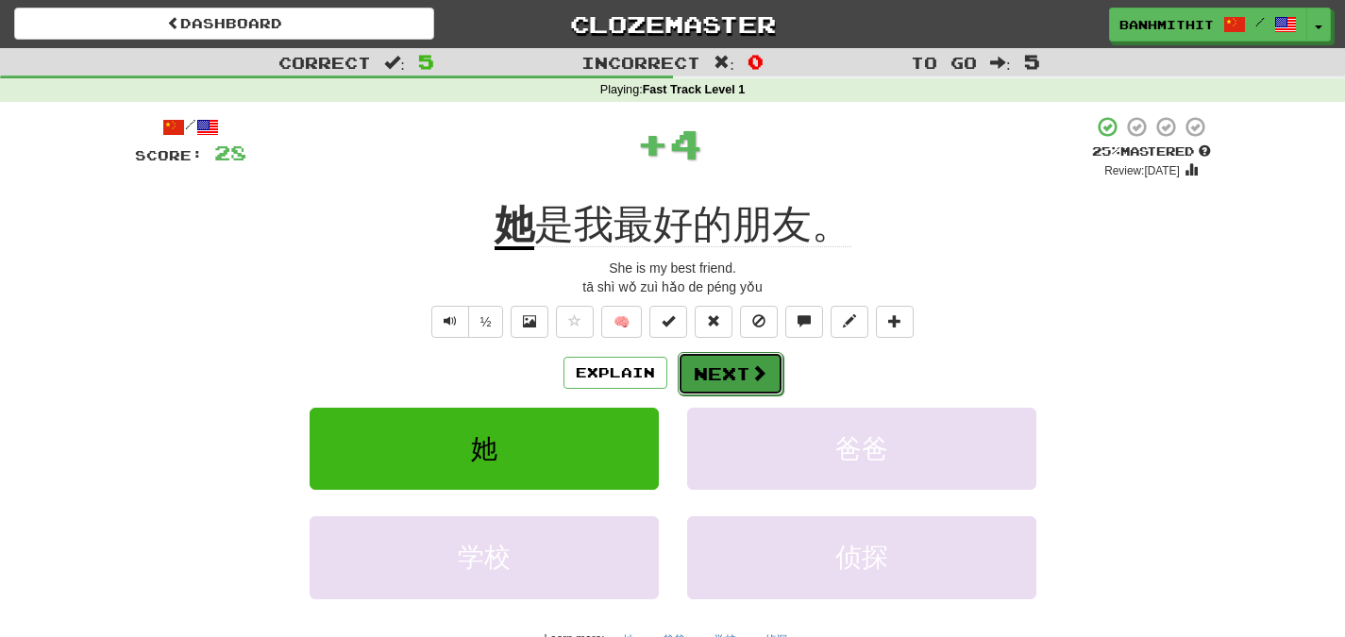
click at [750, 367] on span at bounding box center [758, 372] width 17 height 17
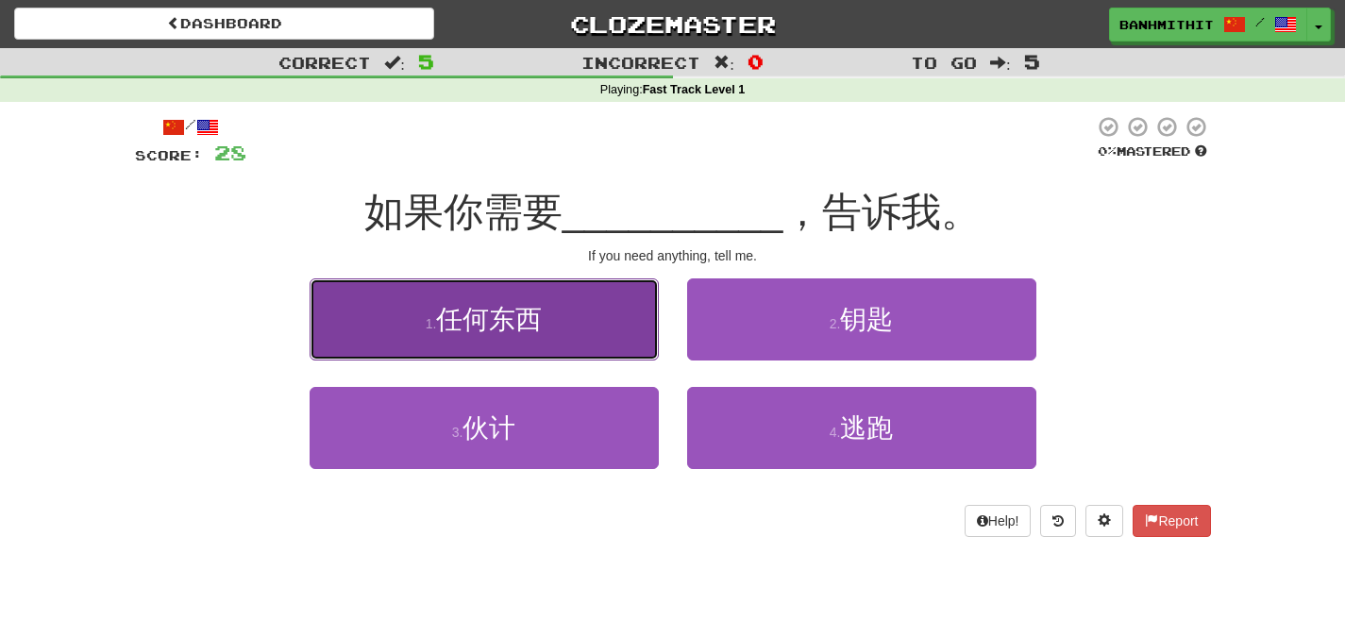
click at [617, 335] on button "1 . 任何东西" at bounding box center [484, 319] width 349 height 82
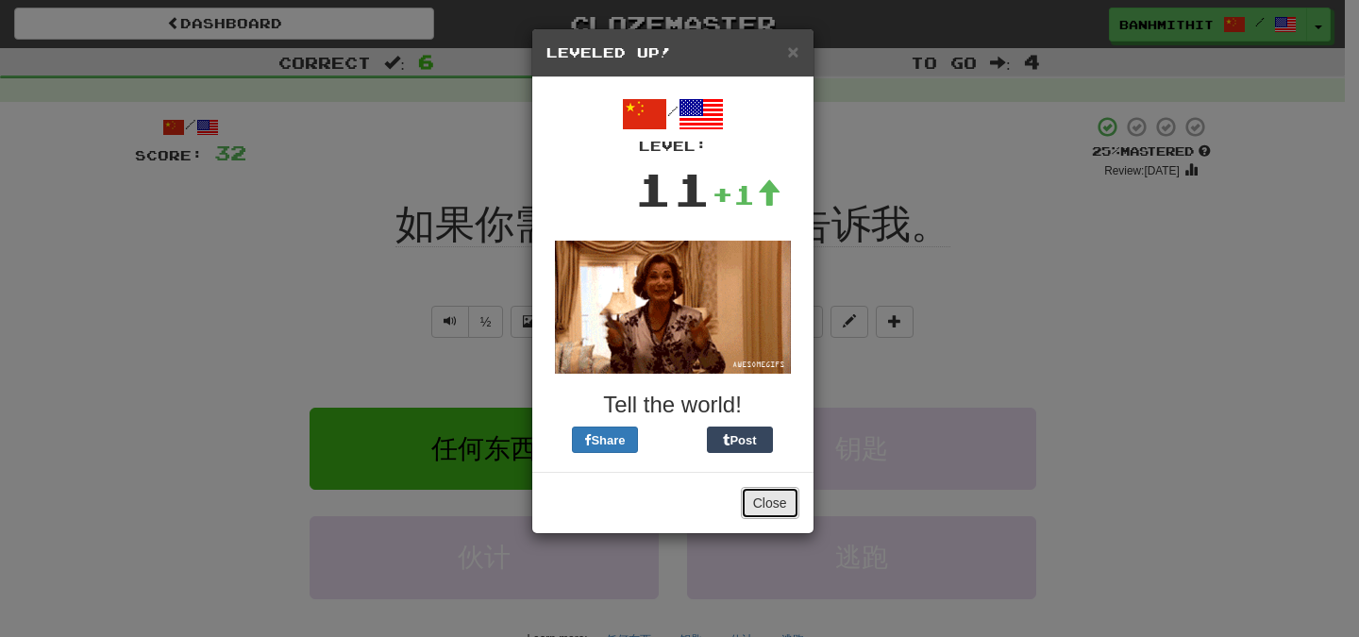
click at [785, 500] on button "Close" at bounding box center [770, 503] width 59 height 32
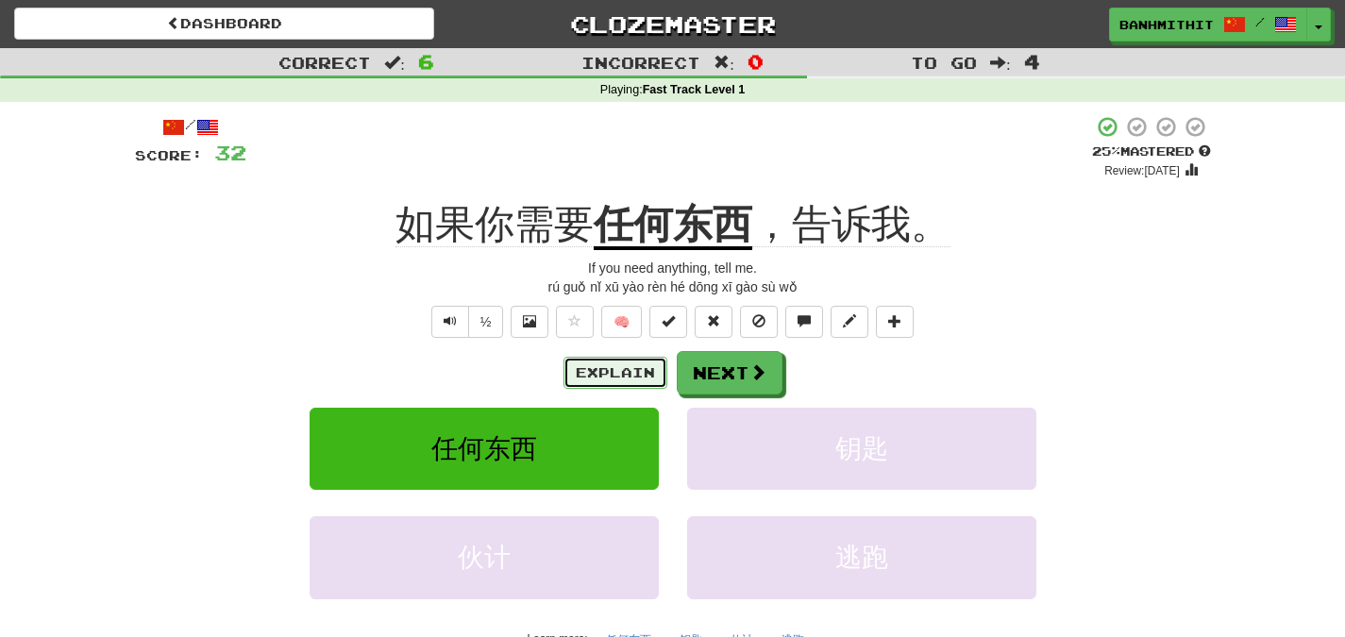
click at [644, 378] on button "Explain" at bounding box center [615, 373] width 104 height 32
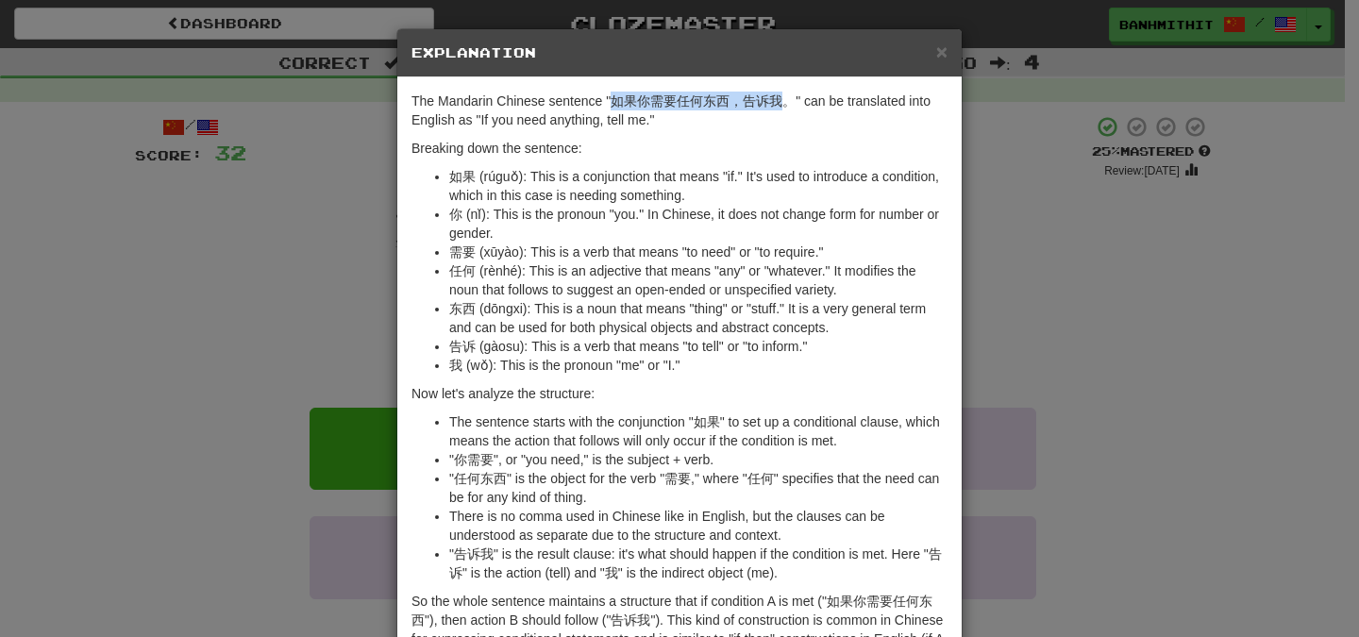
drag, startPoint x: 607, startPoint y: 99, endPoint x: 778, endPoint y: 99, distance: 170.8
click at [778, 99] on p "The Mandarin Chinese sentence "如果你需要任何东西，告诉我。" can be translated into English a…" at bounding box center [680, 111] width 536 height 38
copy p "如果你需要任何东西，告诉我"
click at [1086, 263] on div "× Explanation The Mandarin Chinese sentence "如果你需要任何东西，告诉我。" can be translated …" at bounding box center [679, 318] width 1359 height 637
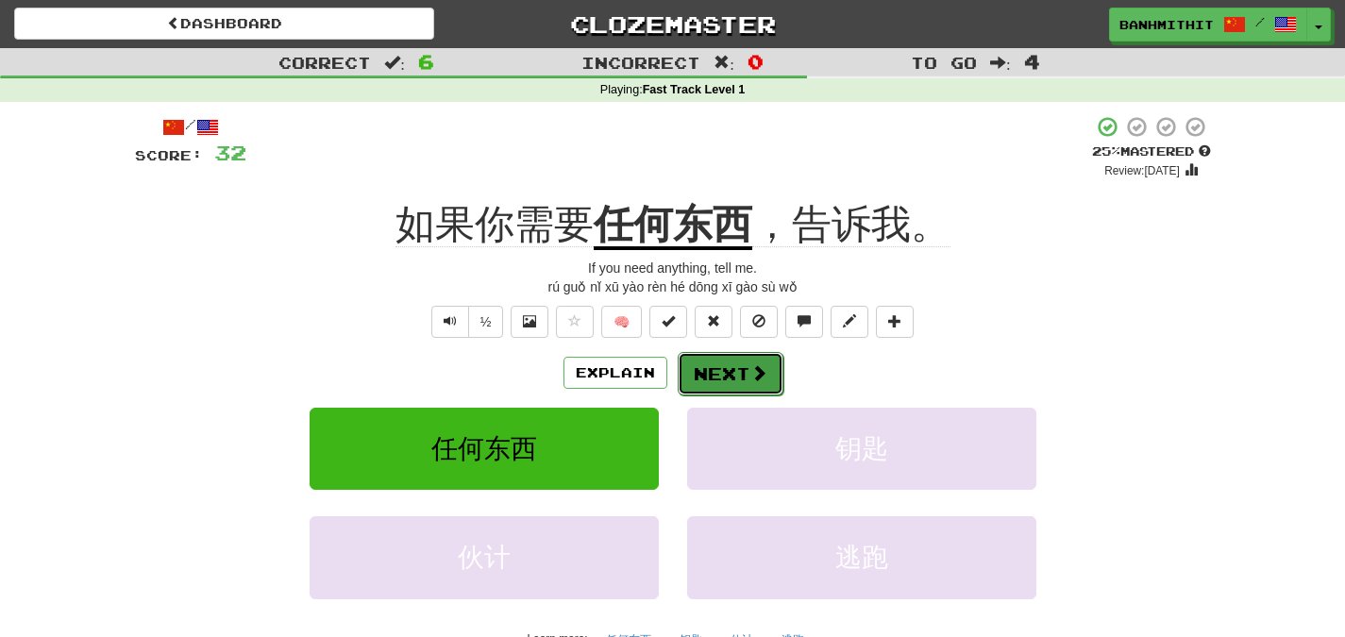
click at [743, 379] on button "Next" at bounding box center [731, 373] width 106 height 43
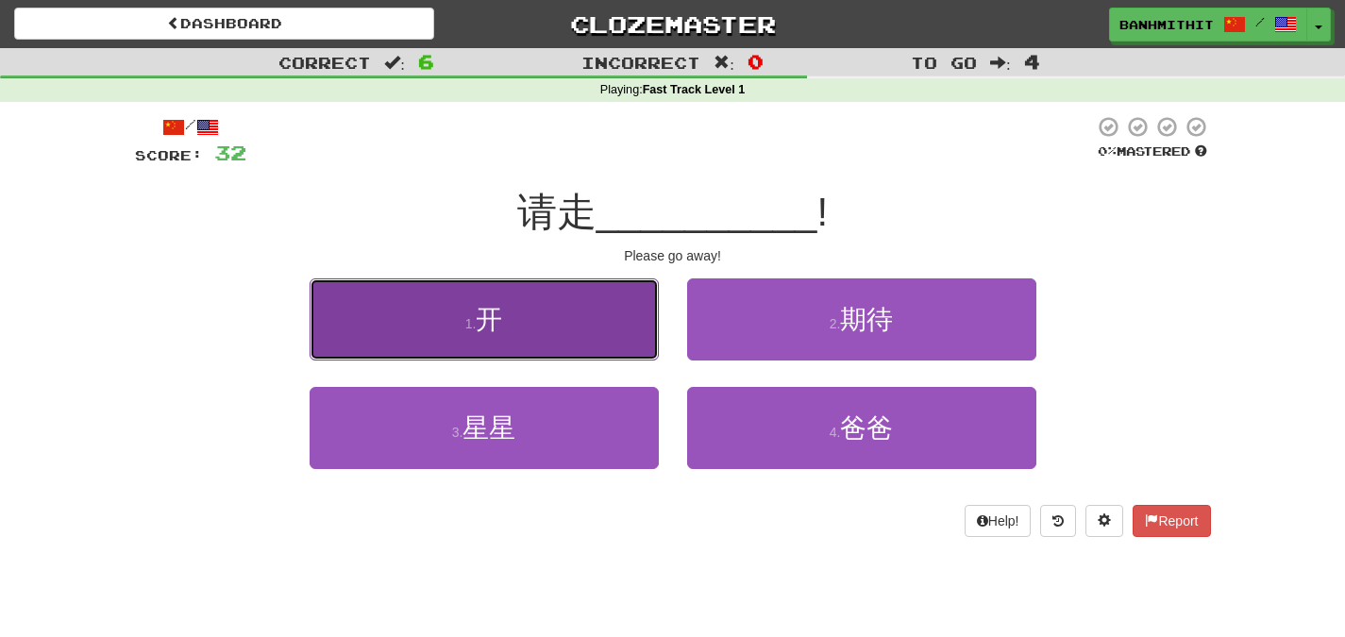
click at [560, 320] on button "1 . 开" at bounding box center [484, 319] width 349 height 82
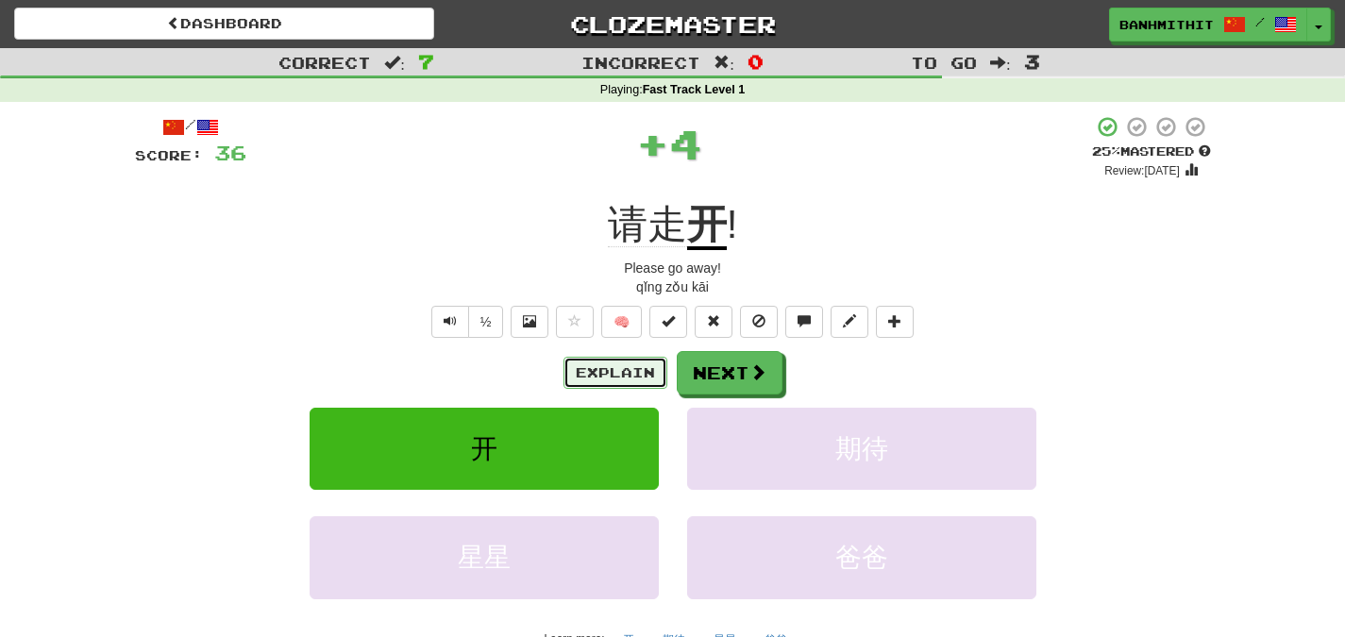
click at [597, 378] on button "Explain" at bounding box center [615, 373] width 104 height 32
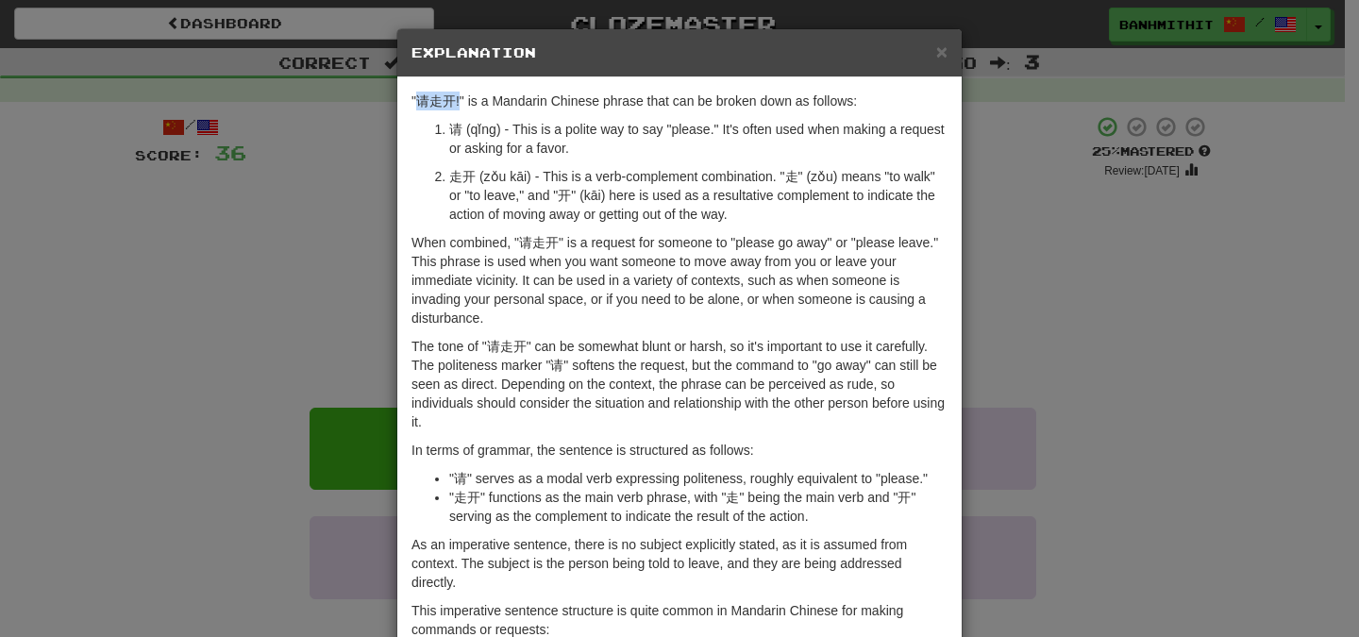
drag, startPoint x: 412, startPoint y: 102, endPoint x: 453, endPoint y: 99, distance: 40.7
click at [453, 99] on p ""请走开!" is a Mandarin Chinese phrase that can be broken down as follows:" at bounding box center [680, 101] width 536 height 19
copy p "请走开!"
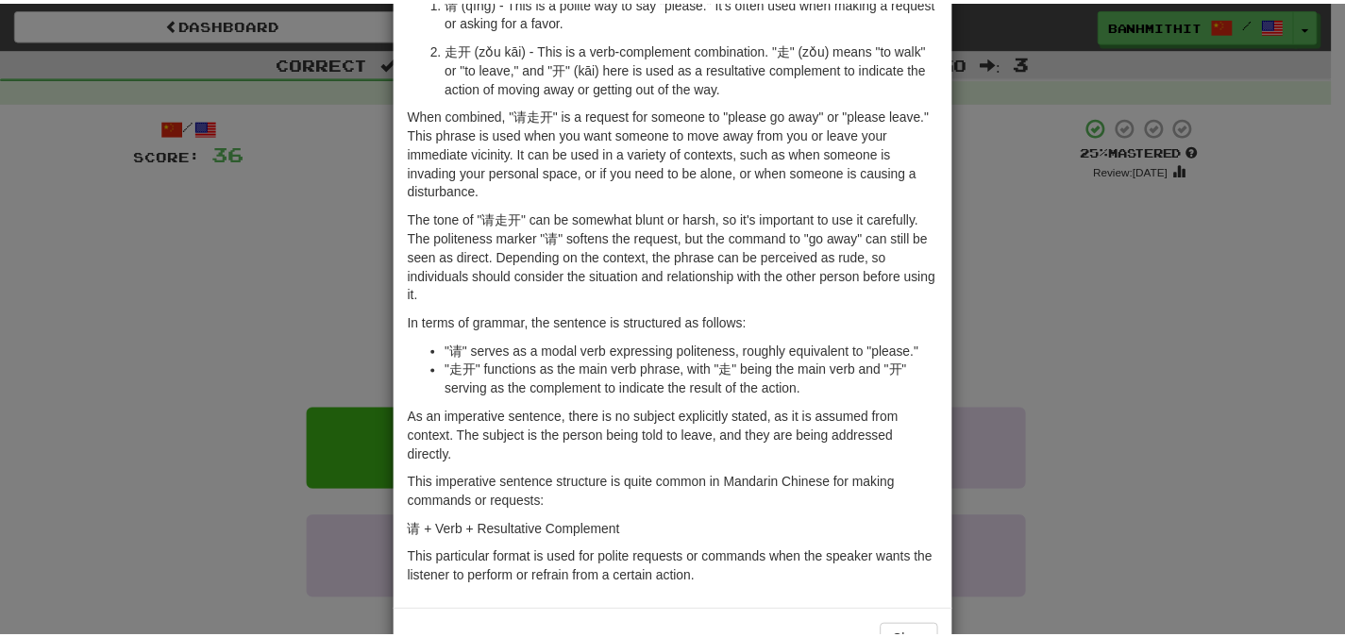
scroll to position [168, 0]
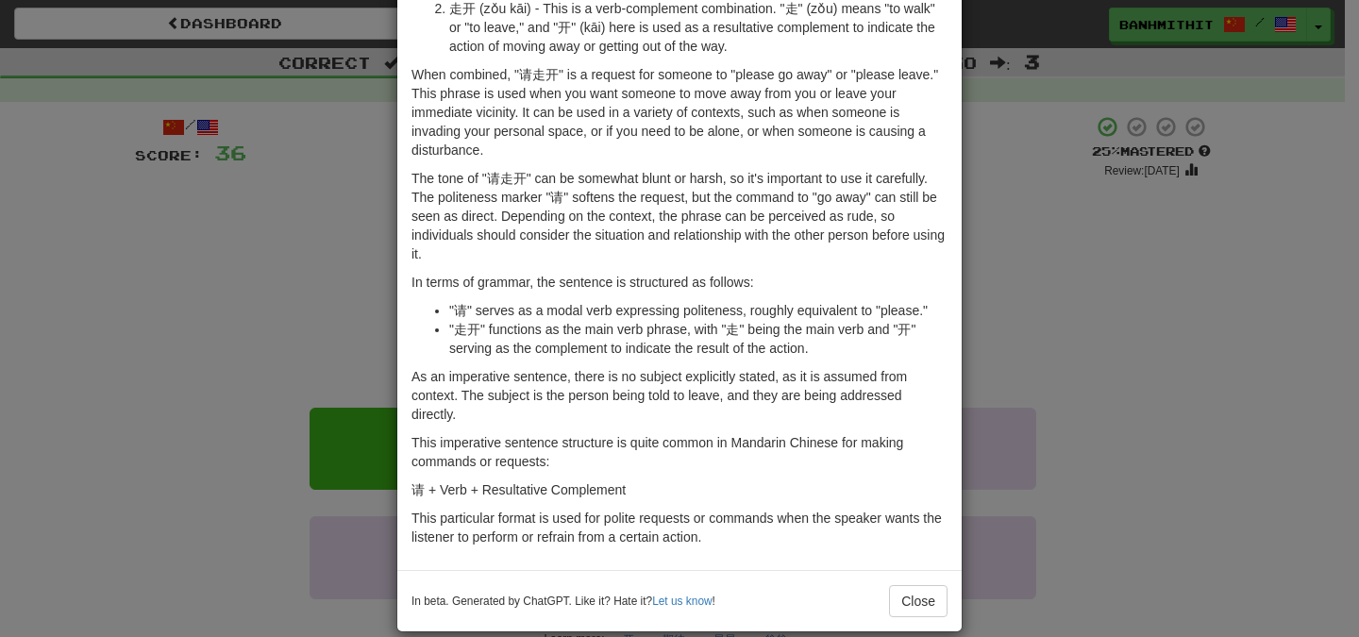
click at [1053, 384] on div "× Explanation "请走开!" is a Mandarin Chinese phrase that can be broken down as fo…" at bounding box center [679, 318] width 1359 height 637
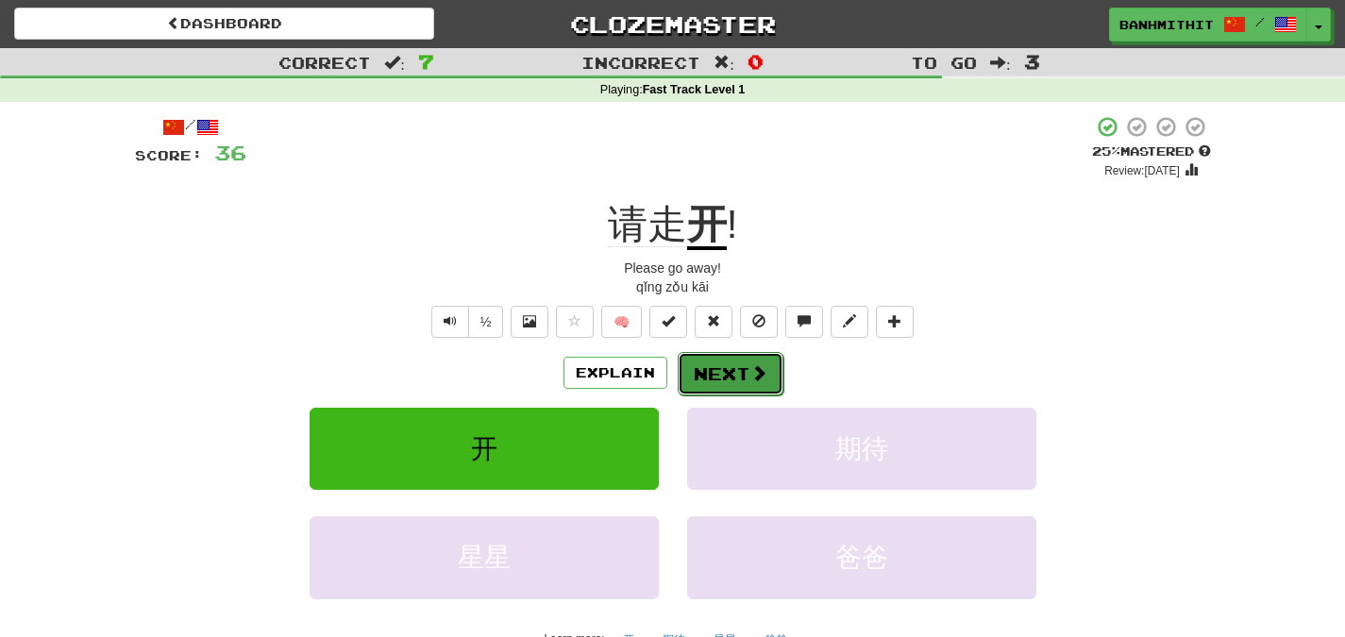
click at [750, 366] on span at bounding box center [758, 372] width 17 height 17
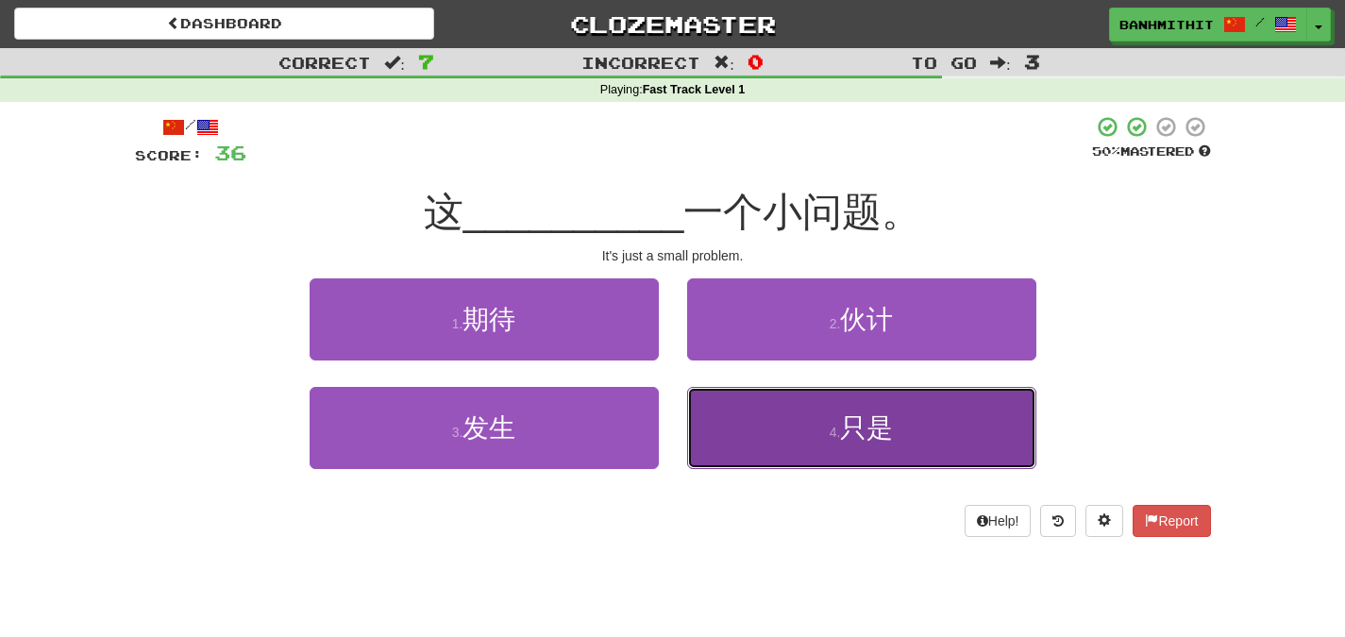
click at [909, 441] on button "4 . 只是" at bounding box center [861, 428] width 349 height 82
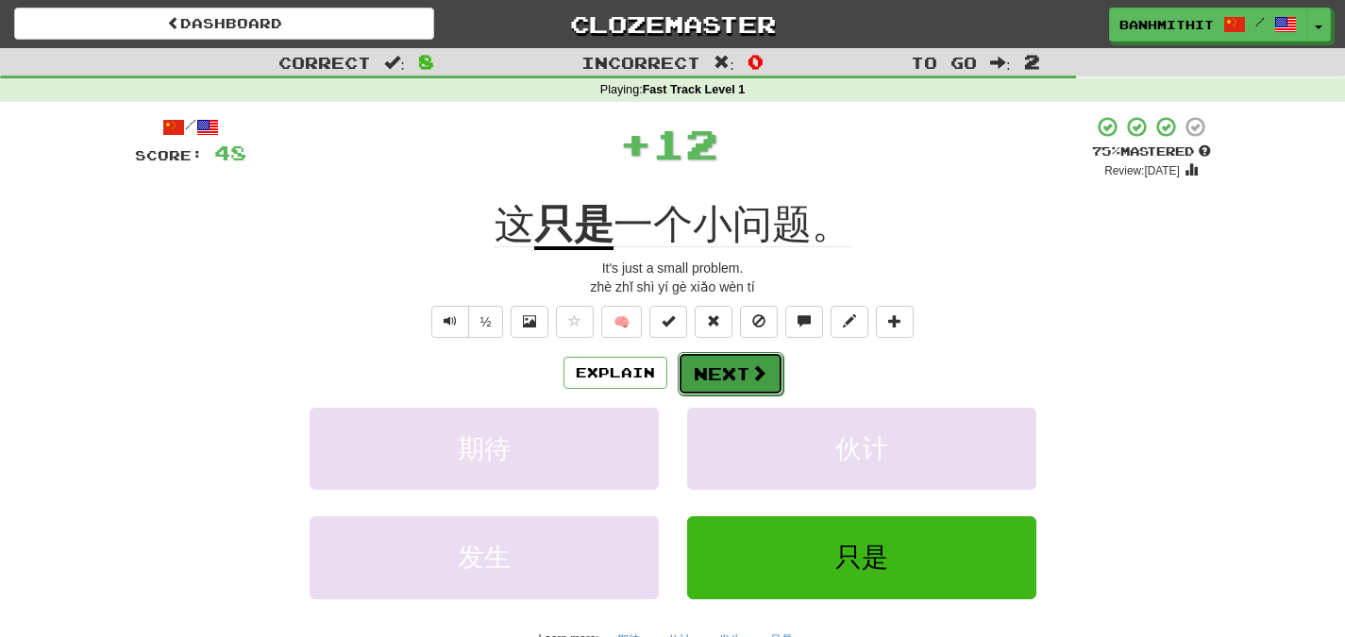
click at [723, 387] on button "Next" at bounding box center [731, 373] width 106 height 43
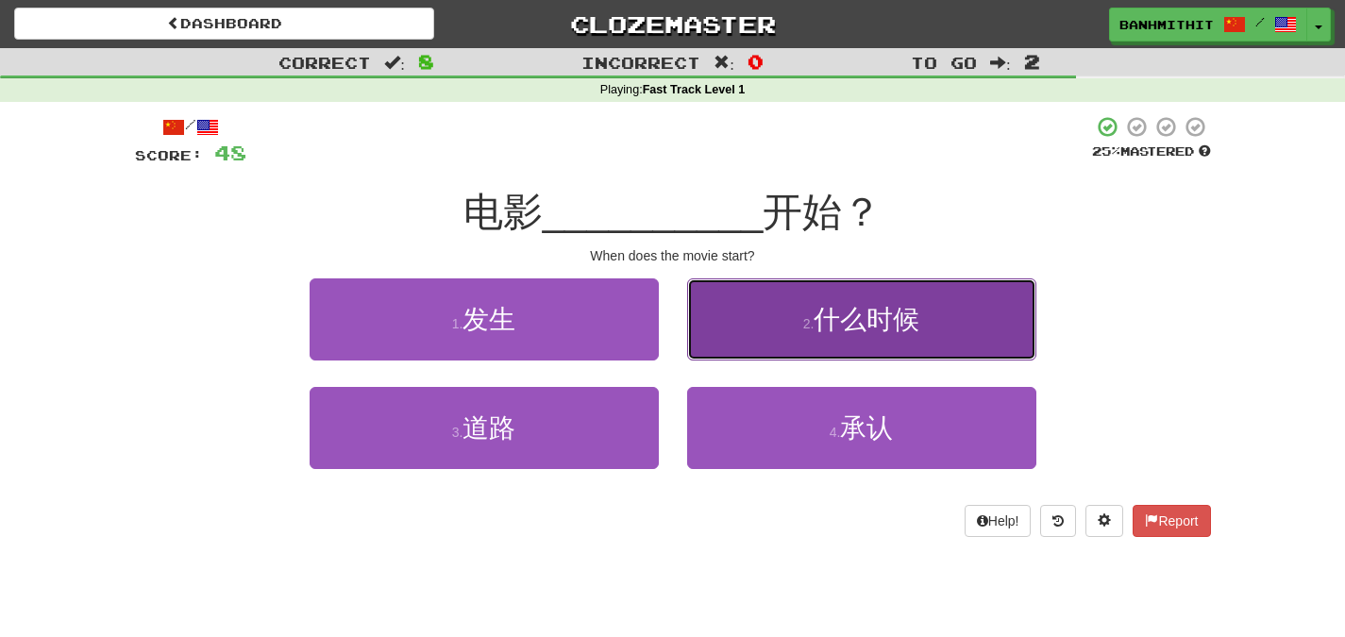
click at [803, 322] on small "2 ." at bounding box center [808, 323] width 11 height 15
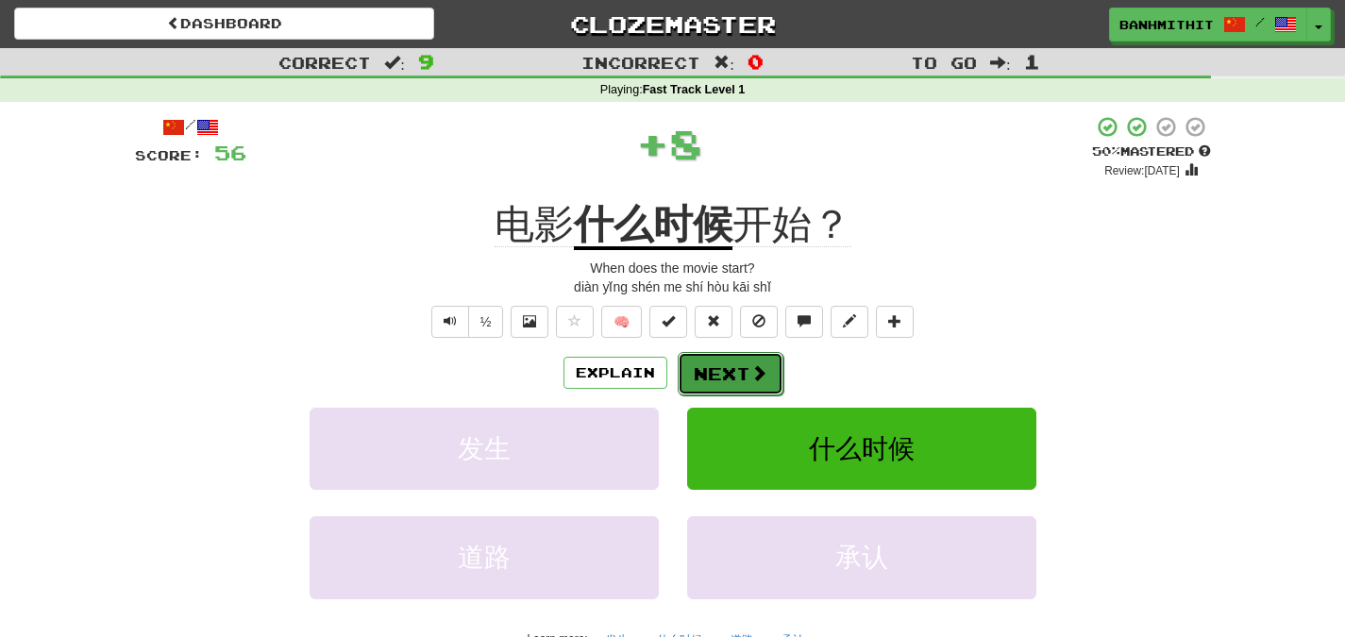
click at [750, 378] on span at bounding box center [758, 372] width 17 height 17
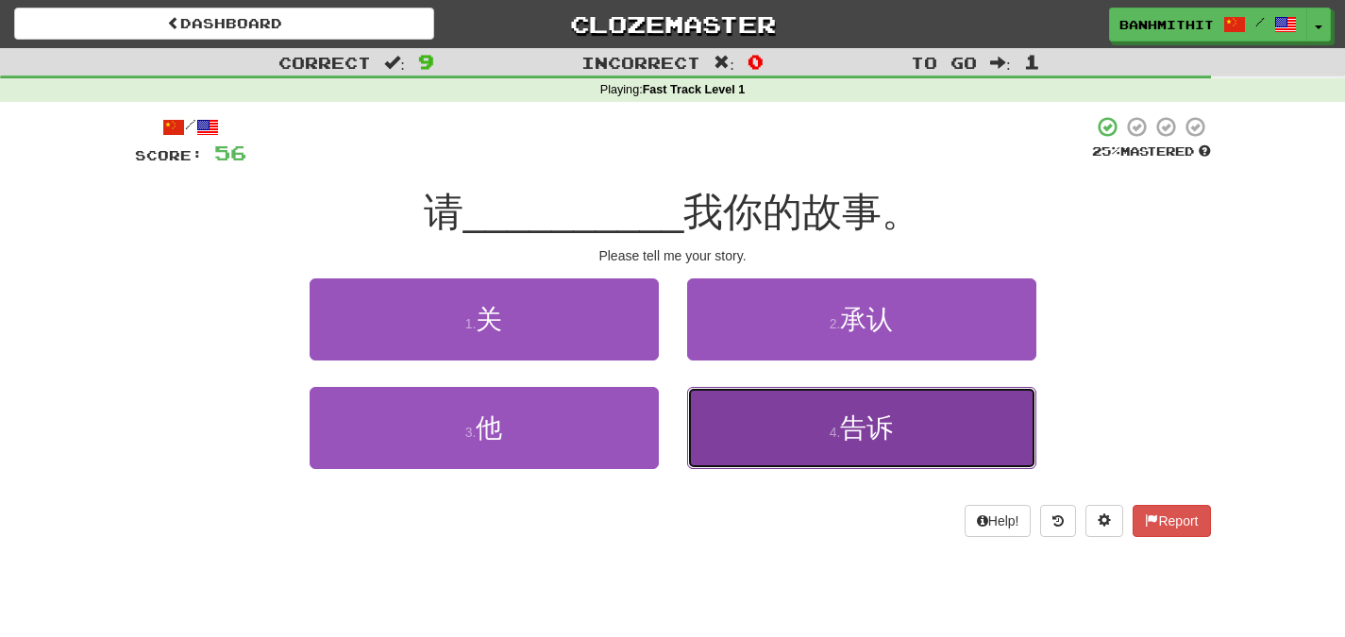
click at [889, 439] on span "告诉" at bounding box center [866, 427] width 53 height 29
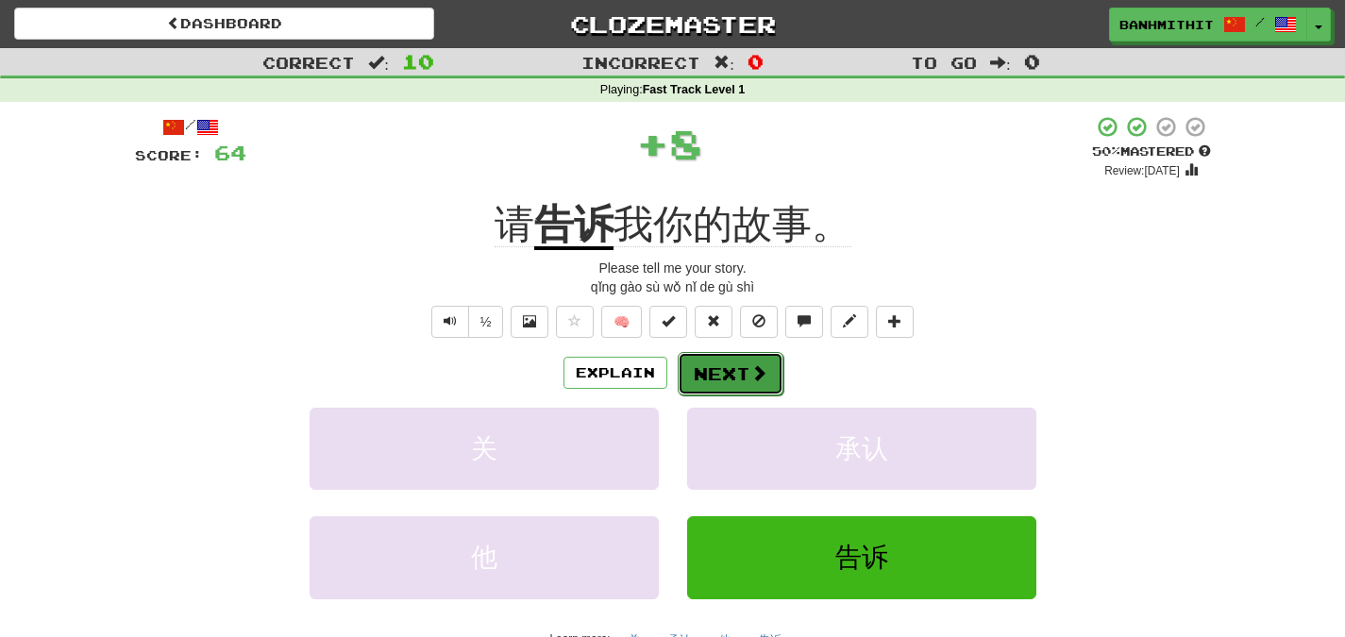
click at [750, 381] on span at bounding box center [758, 372] width 17 height 17
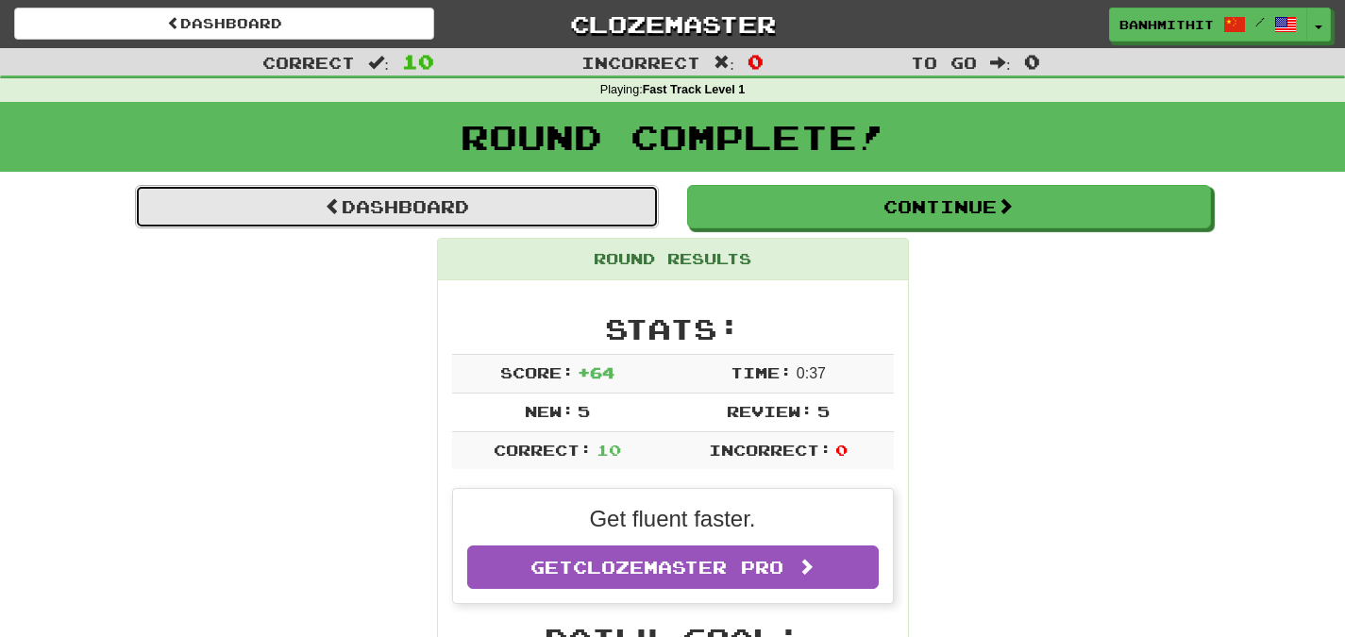
click at [444, 207] on link "Dashboard" at bounding box center [397, 206] width 524 height 43
